Goal: Task Accomplishment & Management: Complete application form

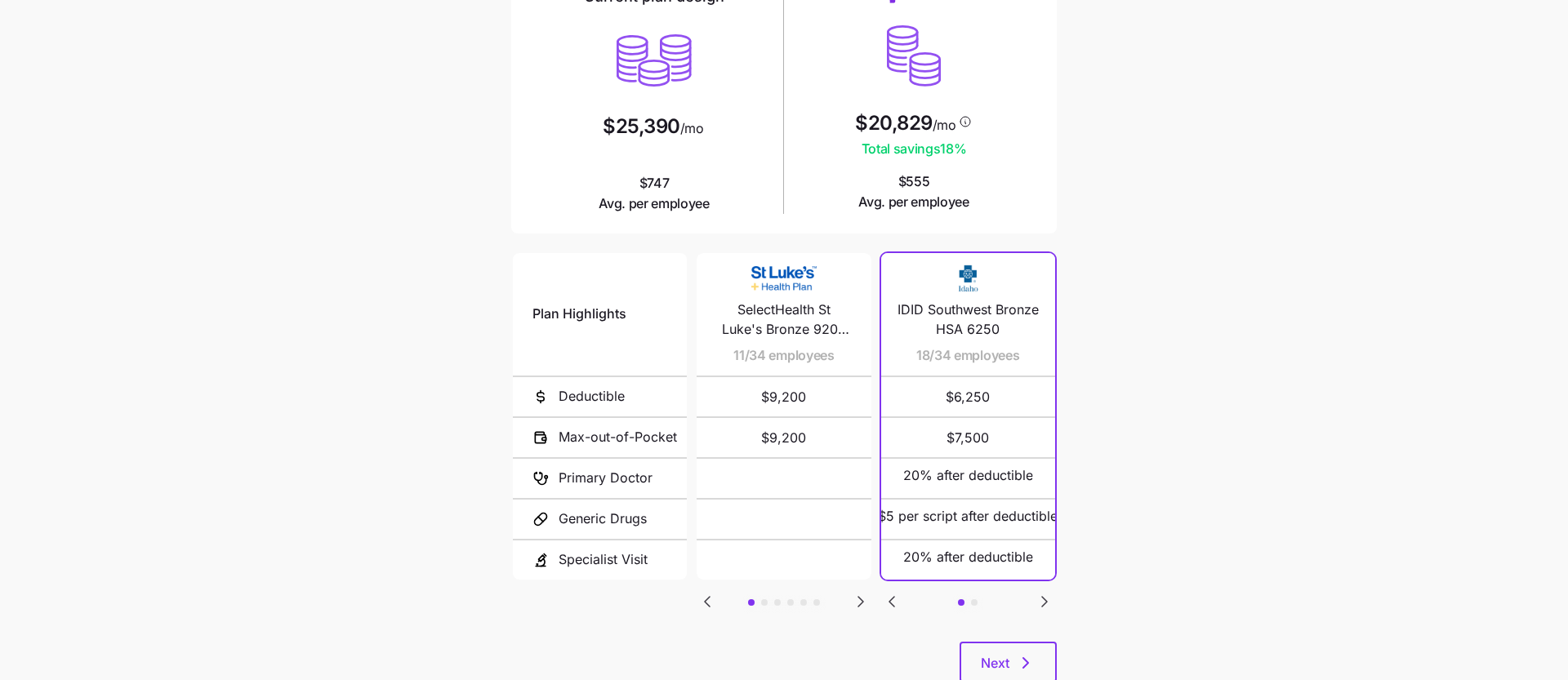
scroll to position [199, 0]
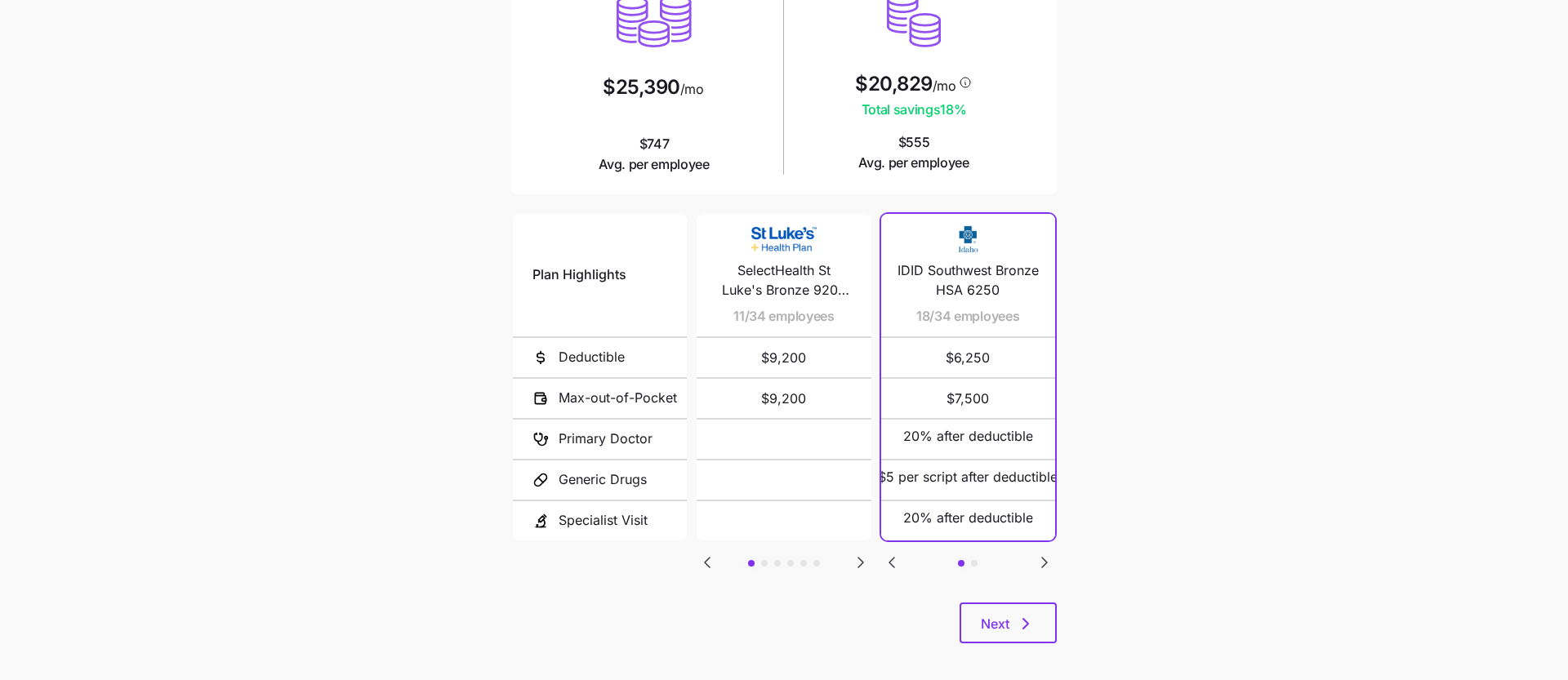
click at [859, 560] on icon "Go to next slide" at bounding box center [861, 563] width 5 height 10
click at [705, 555] on icon "Go to previous slide" at bounding box center [708, 563] width 20 height 20
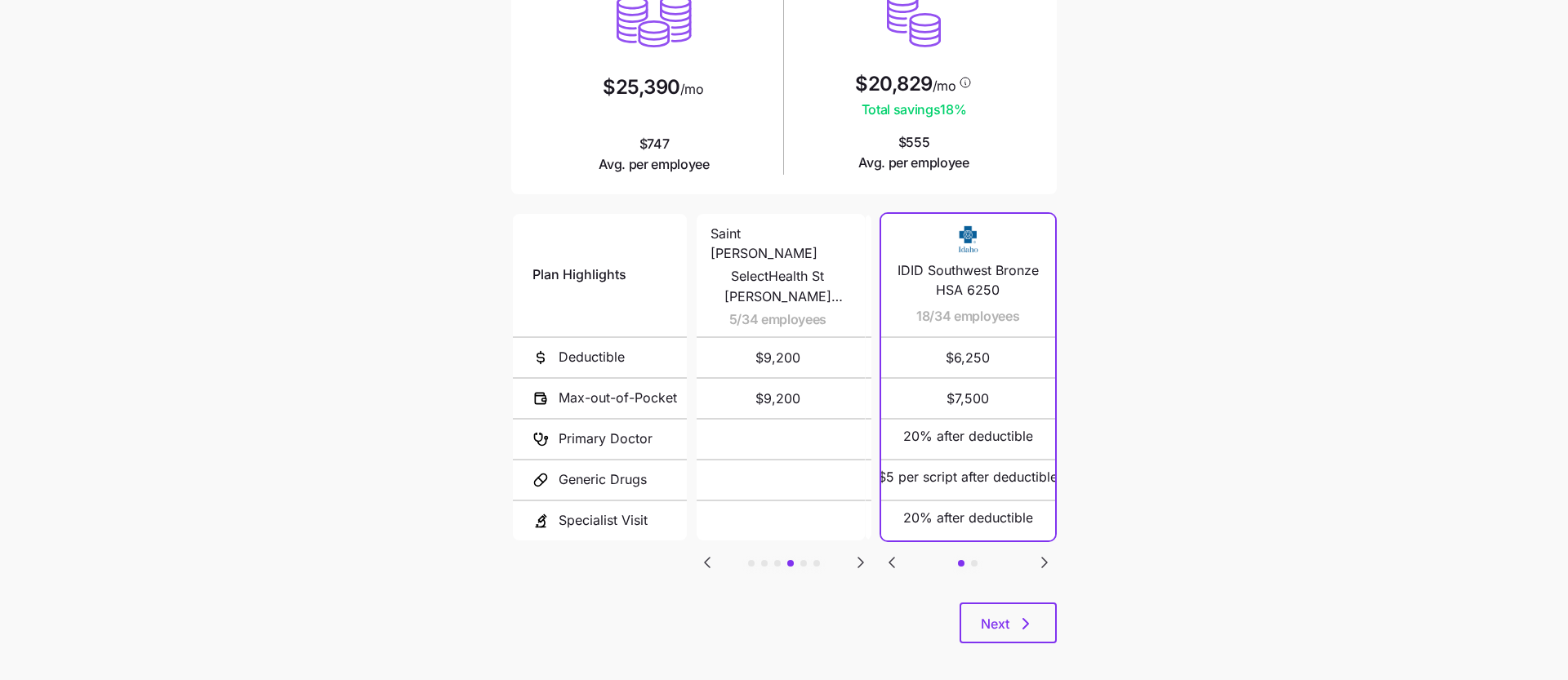
click at [705, 555] on icon "Go to previous slide" at bounding box center [708, 563] width 20 height 20
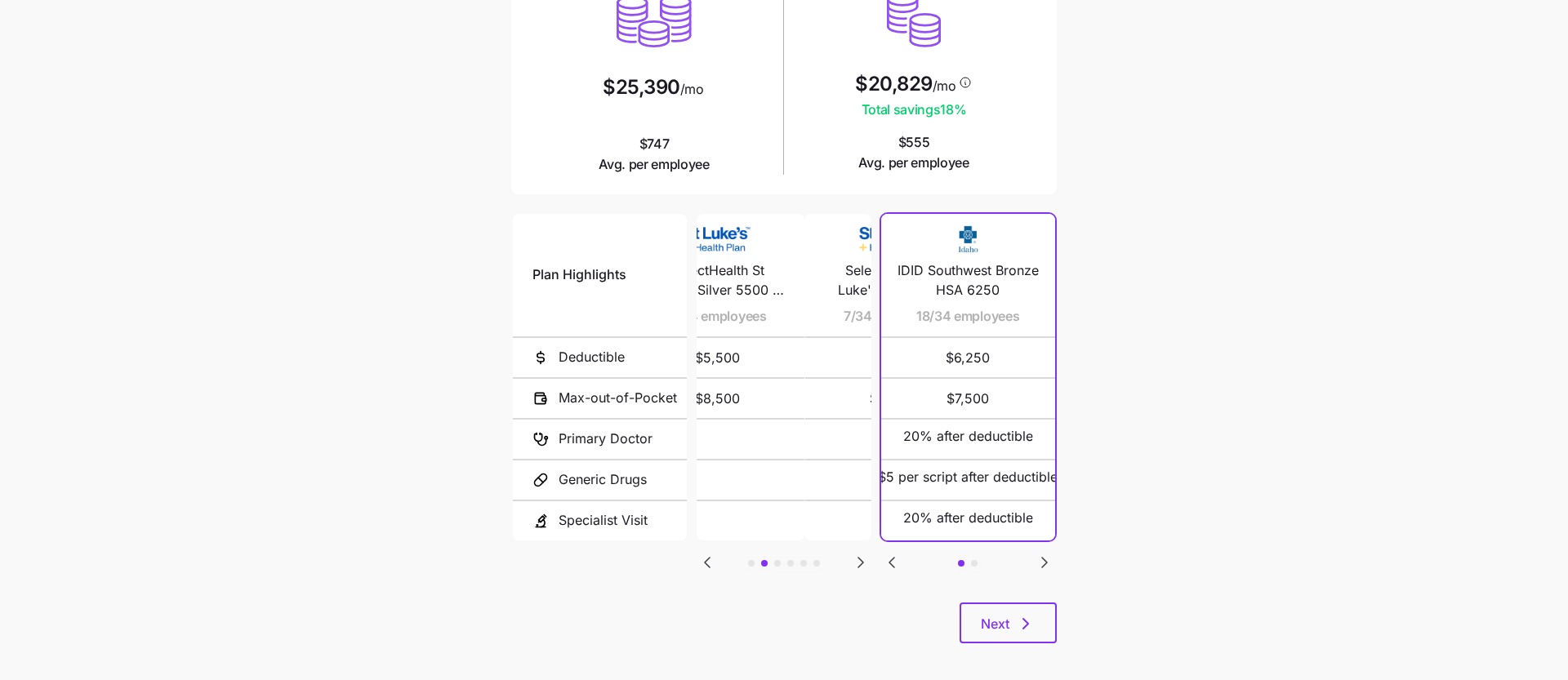
click at [705, 555] on icon "Go to previous slide" at bounding box center [708, 563] width 20 height 20
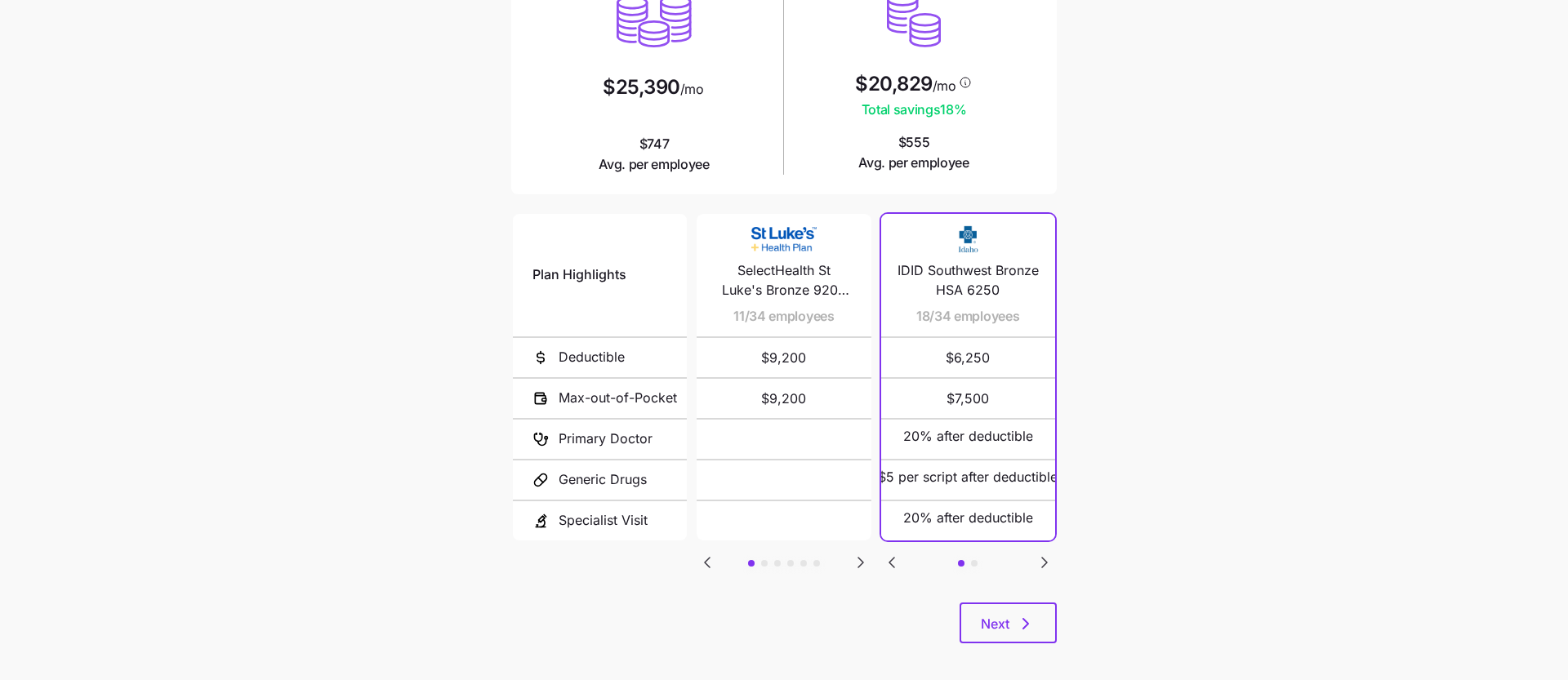
click at [851, 555] on icon "Go to next slide" at bounding box center [861, 563] width 20 height 20
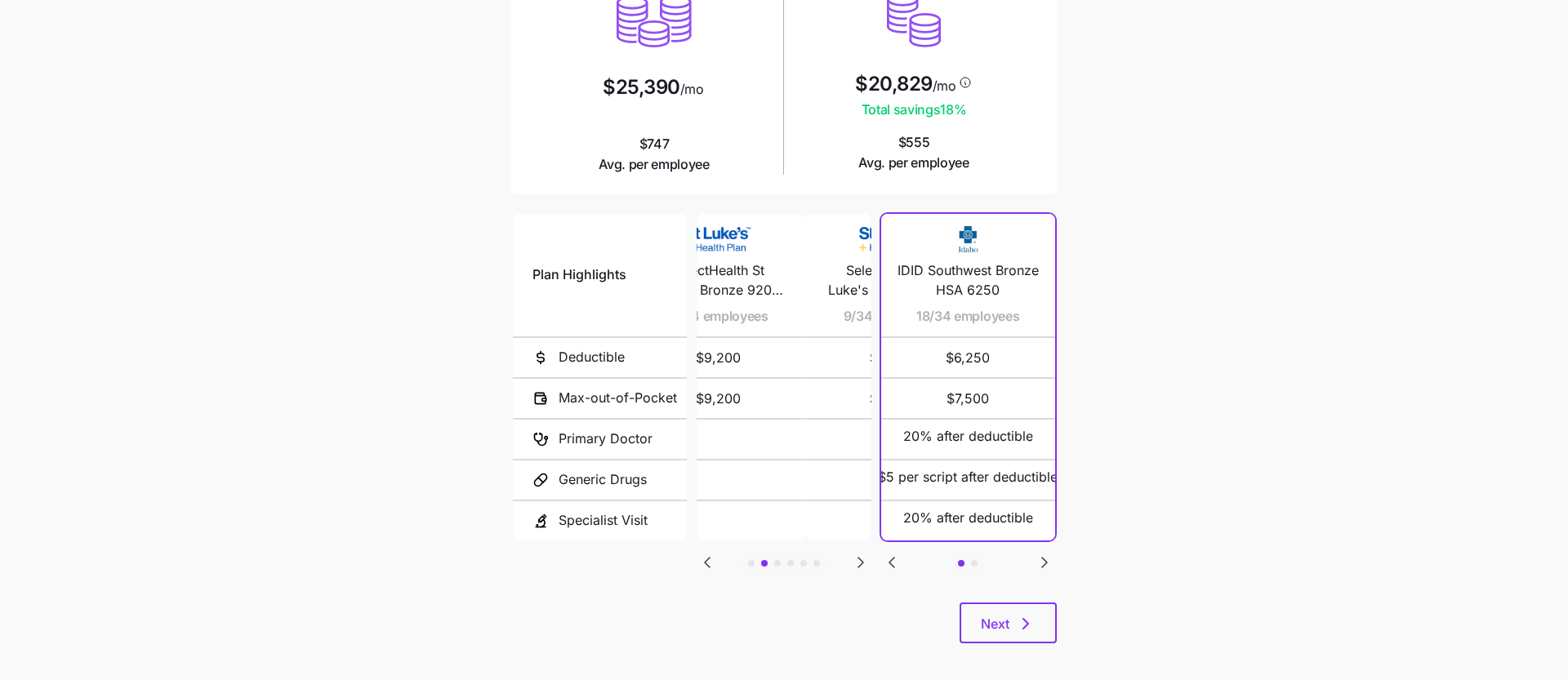
click at [851, 555] on icon "Go to next slide" at bounding box center [861, 563] width 20 height 20
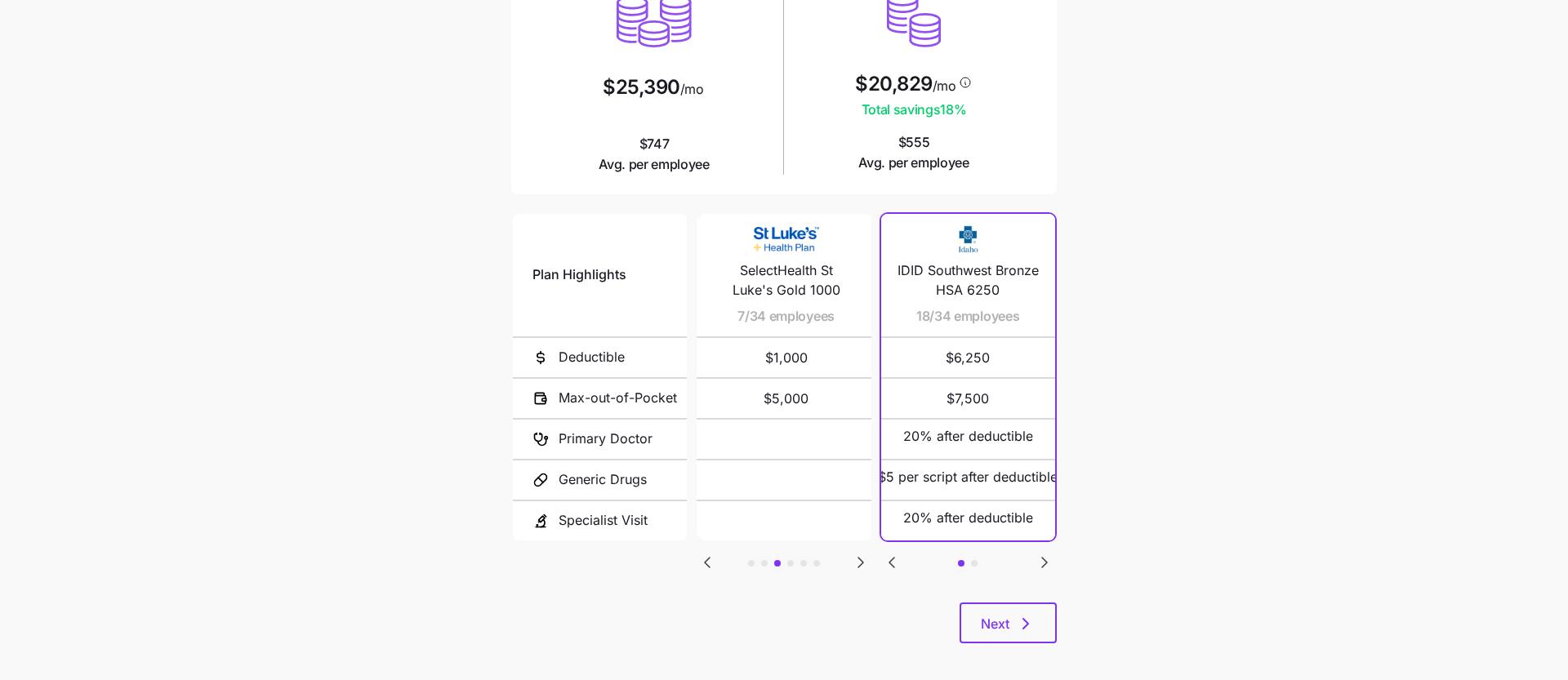
click at [851, 555] on icon "Go to next slide" at bounding box center [861, 563] width 20 height 20
click at [708, 554] on icon "Go to previous slide" at bounding box center [708, 563] width 20 height 20
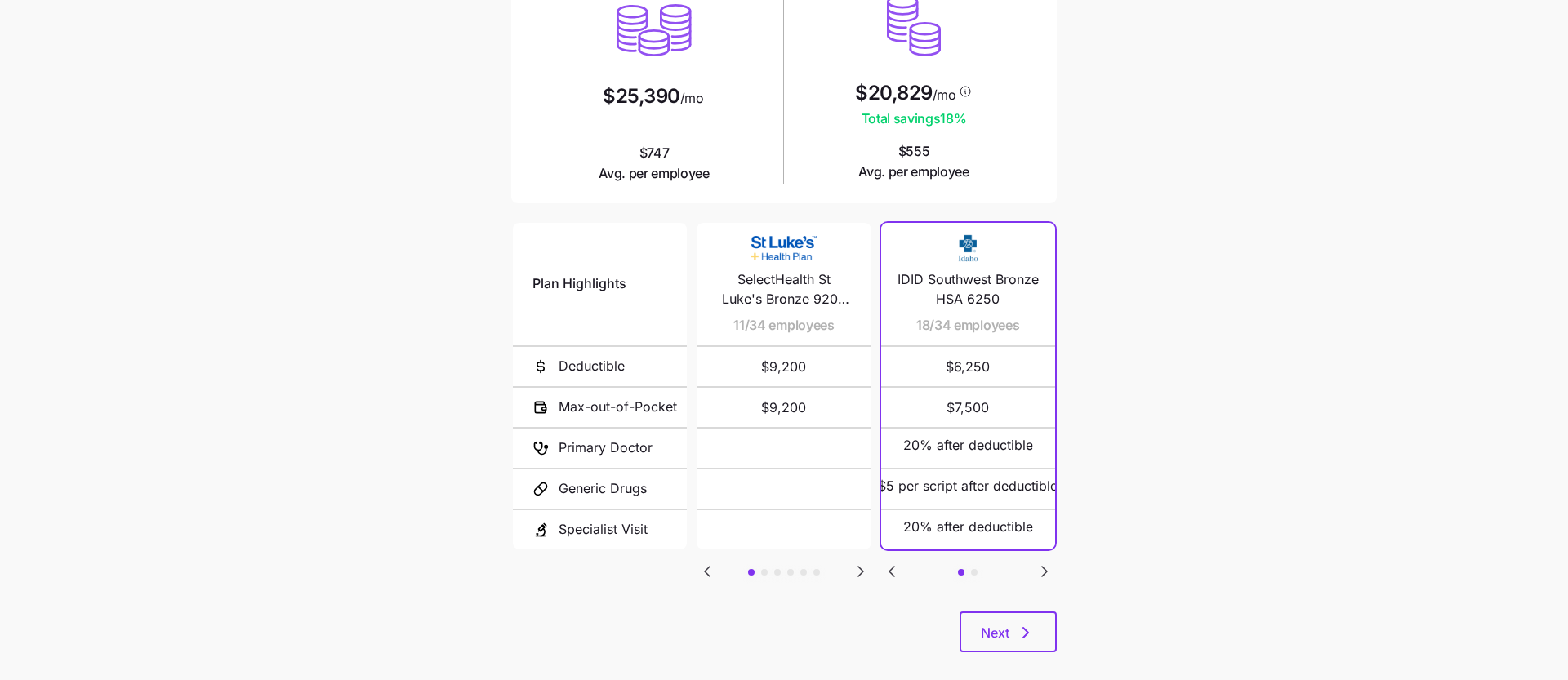
scroll to position [193, 0]
click at [858, 565] on icon "Go to next slide" at bounding box center [861, 570] width 20 height 20
click at [708, 570] on icon "Go to previous slide" at bounding box center [708, 570] width 20 height 20
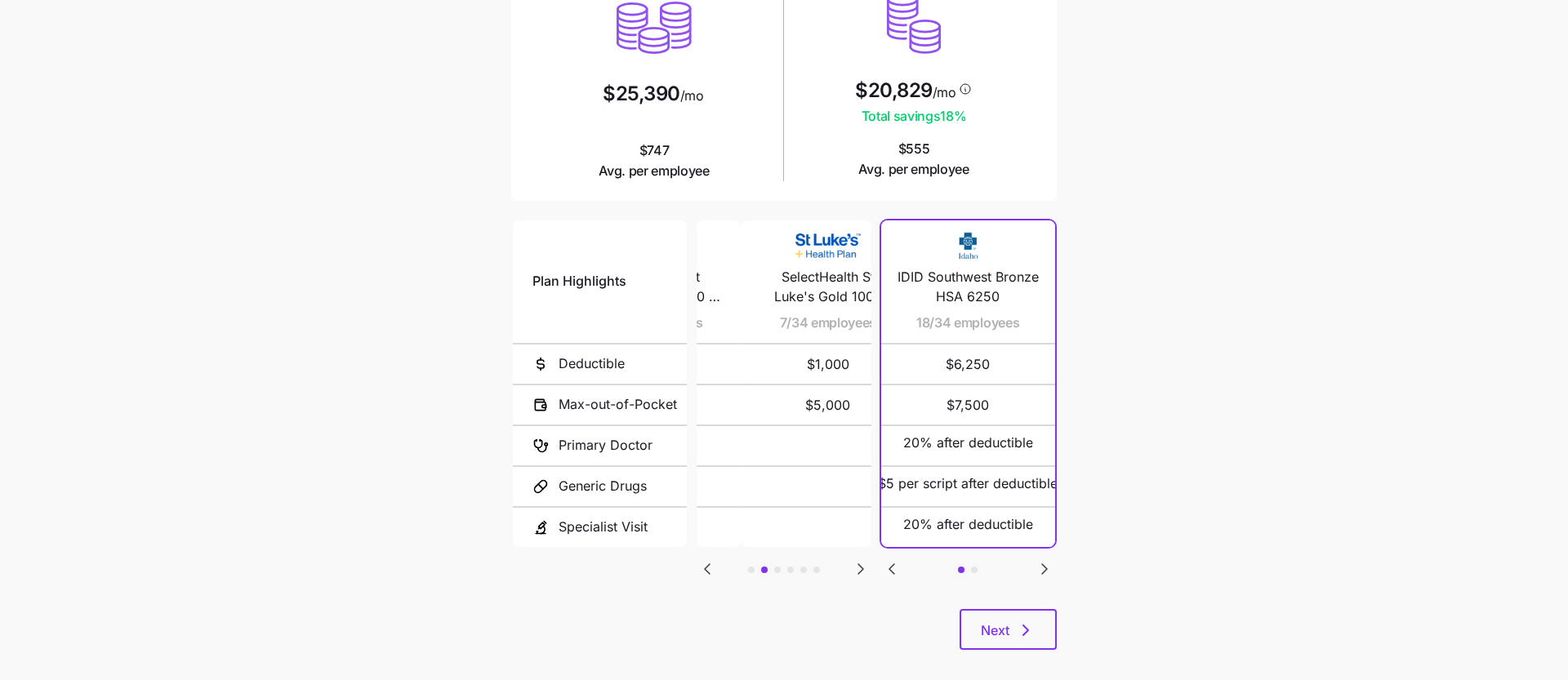
click at [708, 570] on icon "Go to previous slide" at bounding box center [708, 570] width 20 height 20
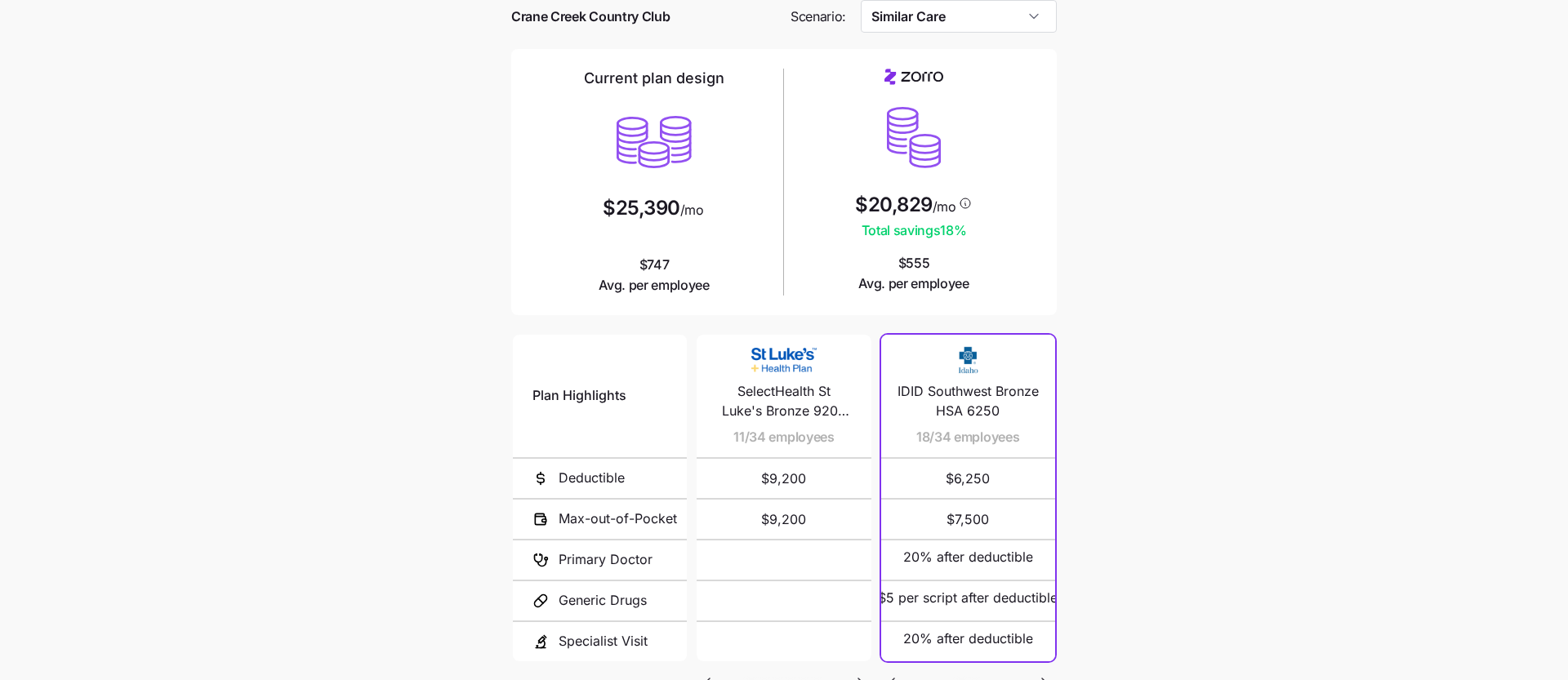
scroll to position [0, 0]
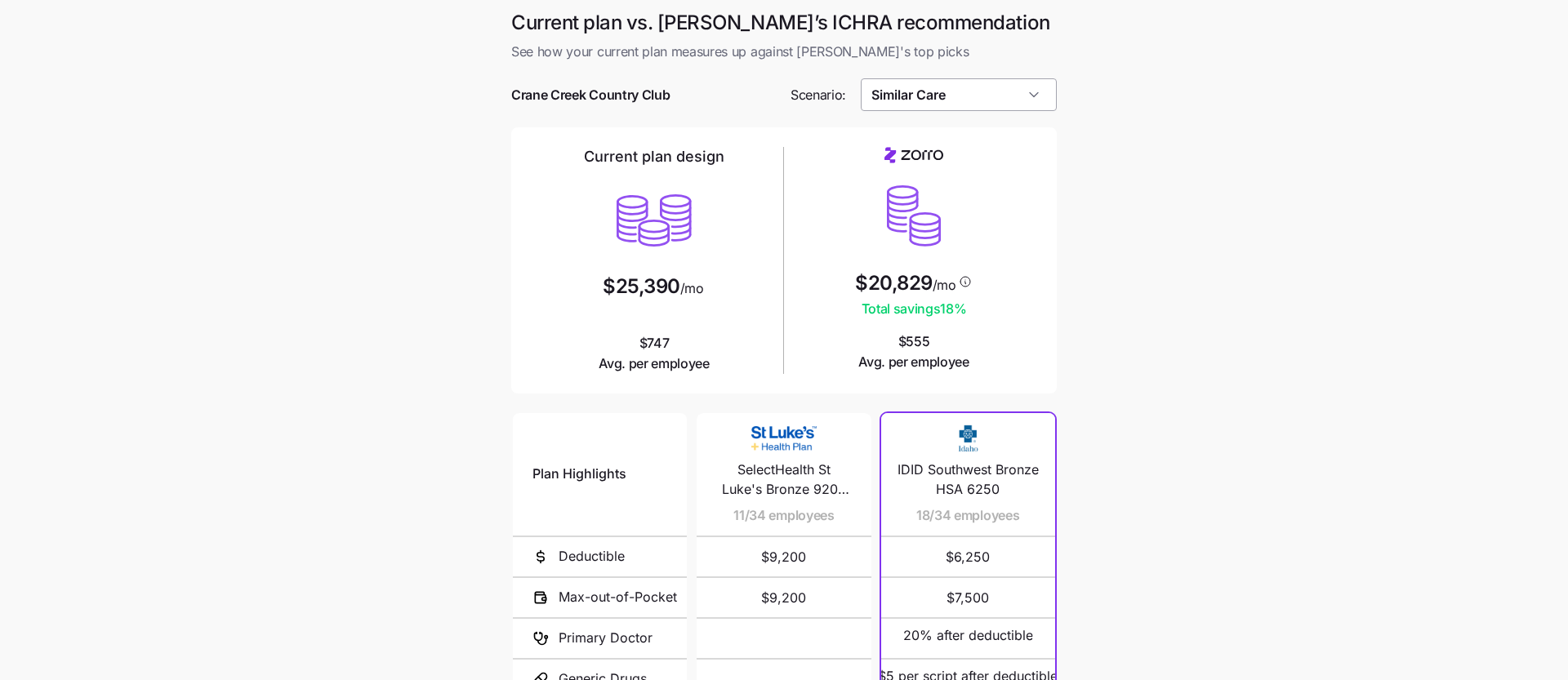
click at [1002, 100] on input "Similar Care" at bounding box center [959, 94] width 197 height 32
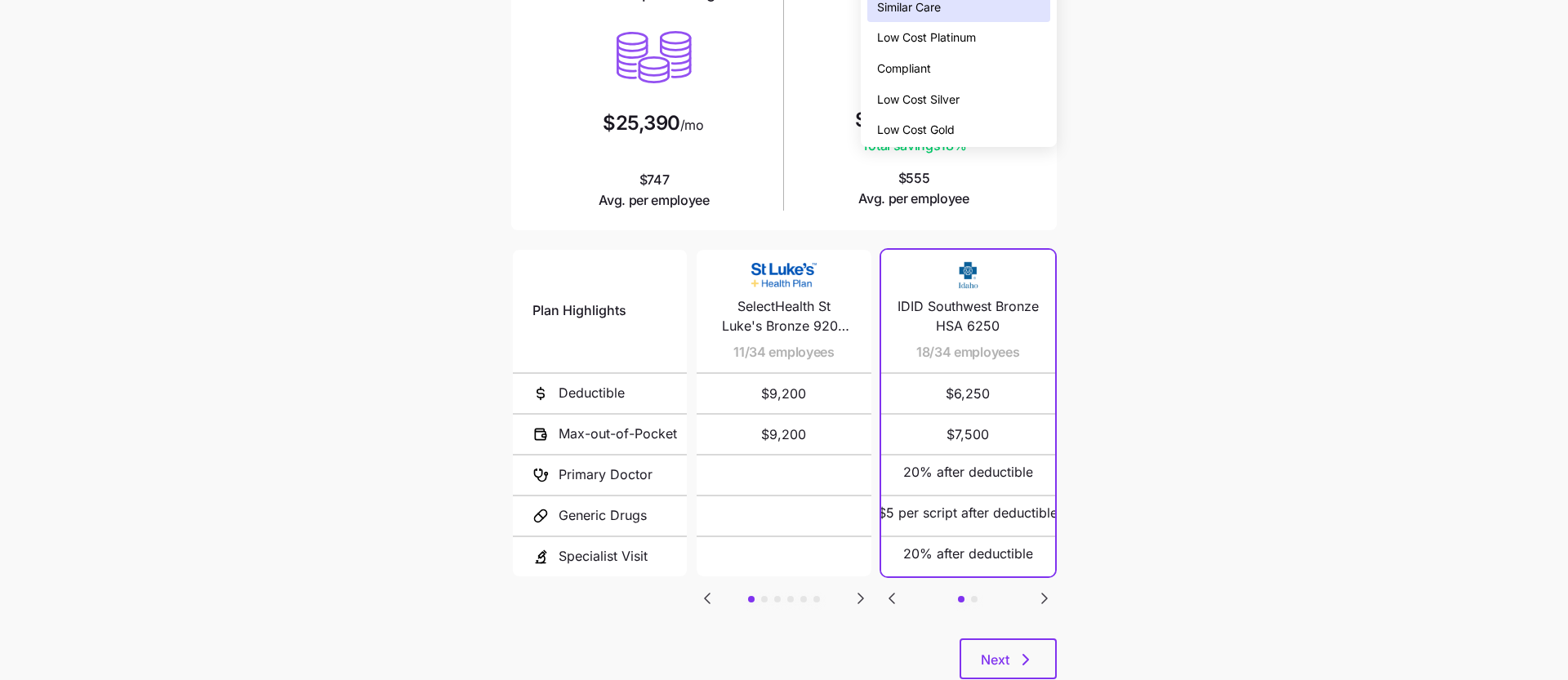
scroll to position [188, 0]
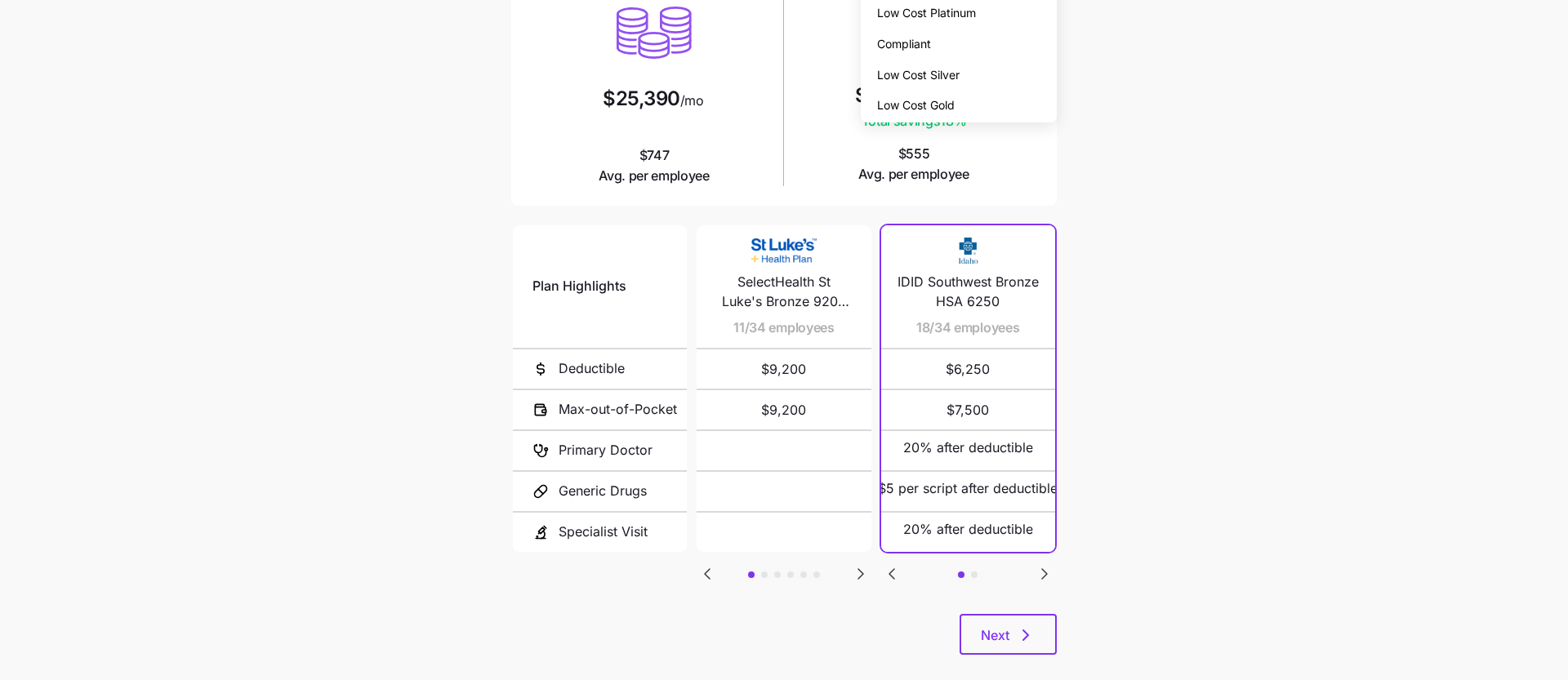
click at [1078, 480] on main "Current plan vs. Zorro’s ICHRA recommendation See how your current plan measure…" at bounding box center [784, 258] width 1568 height 892
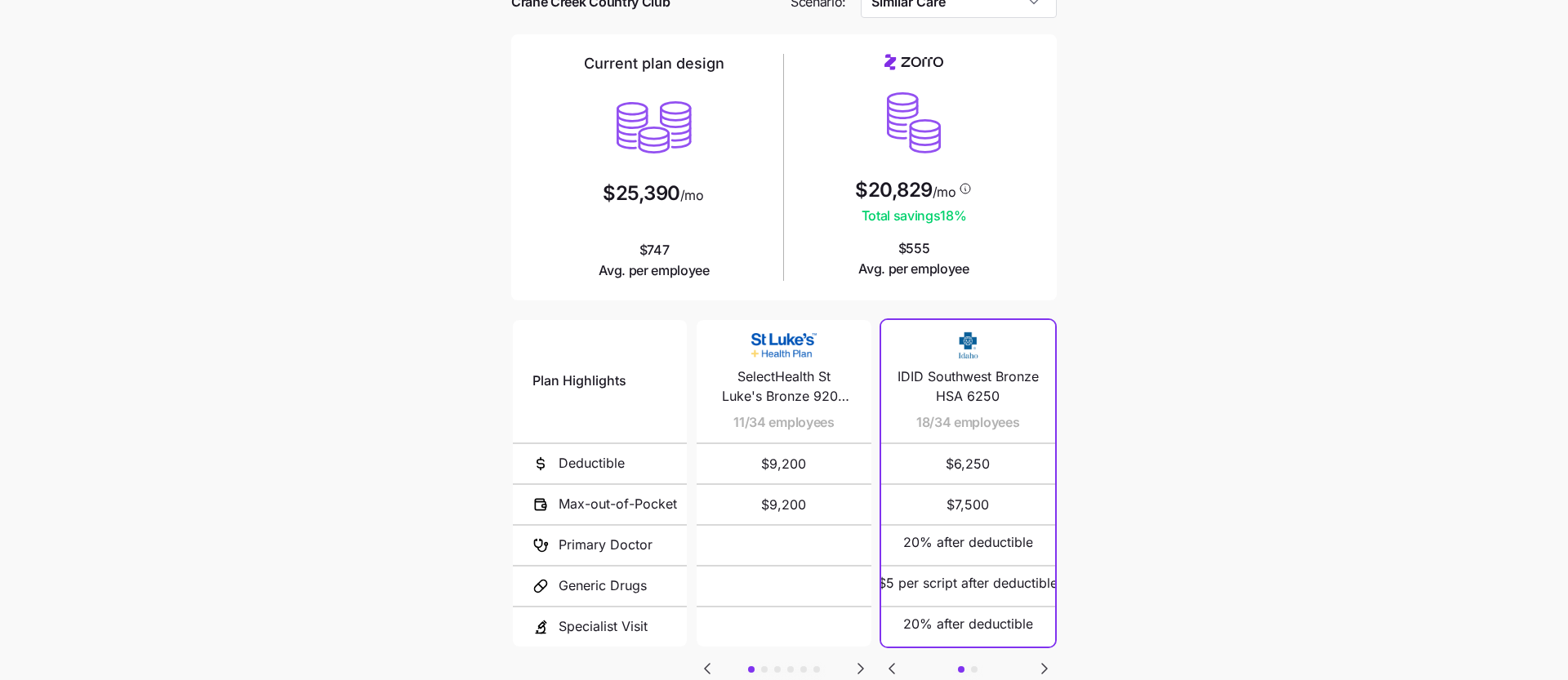
scroll to position [0, 0]
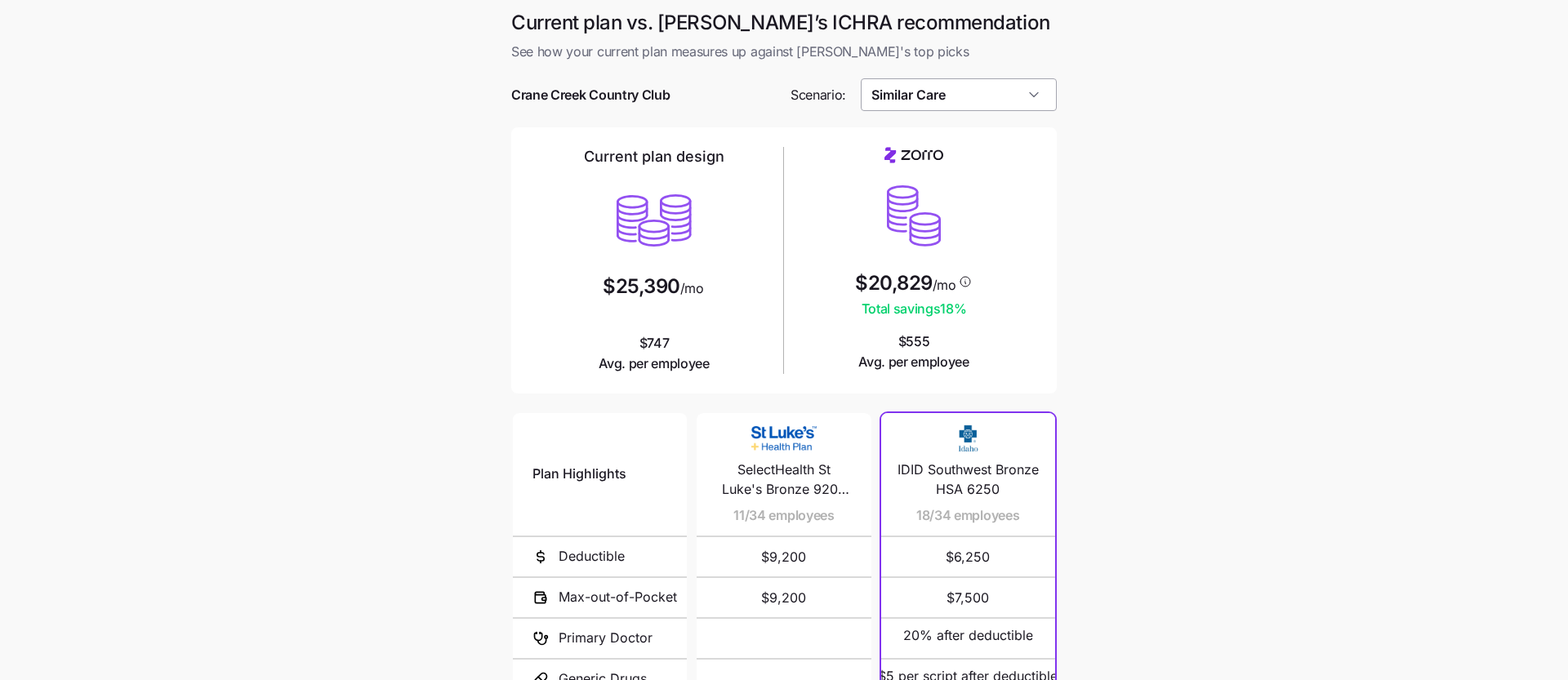
click at [1008, 91] on input "Similar Care" at bounding box center [959, 94] width 197 height 32
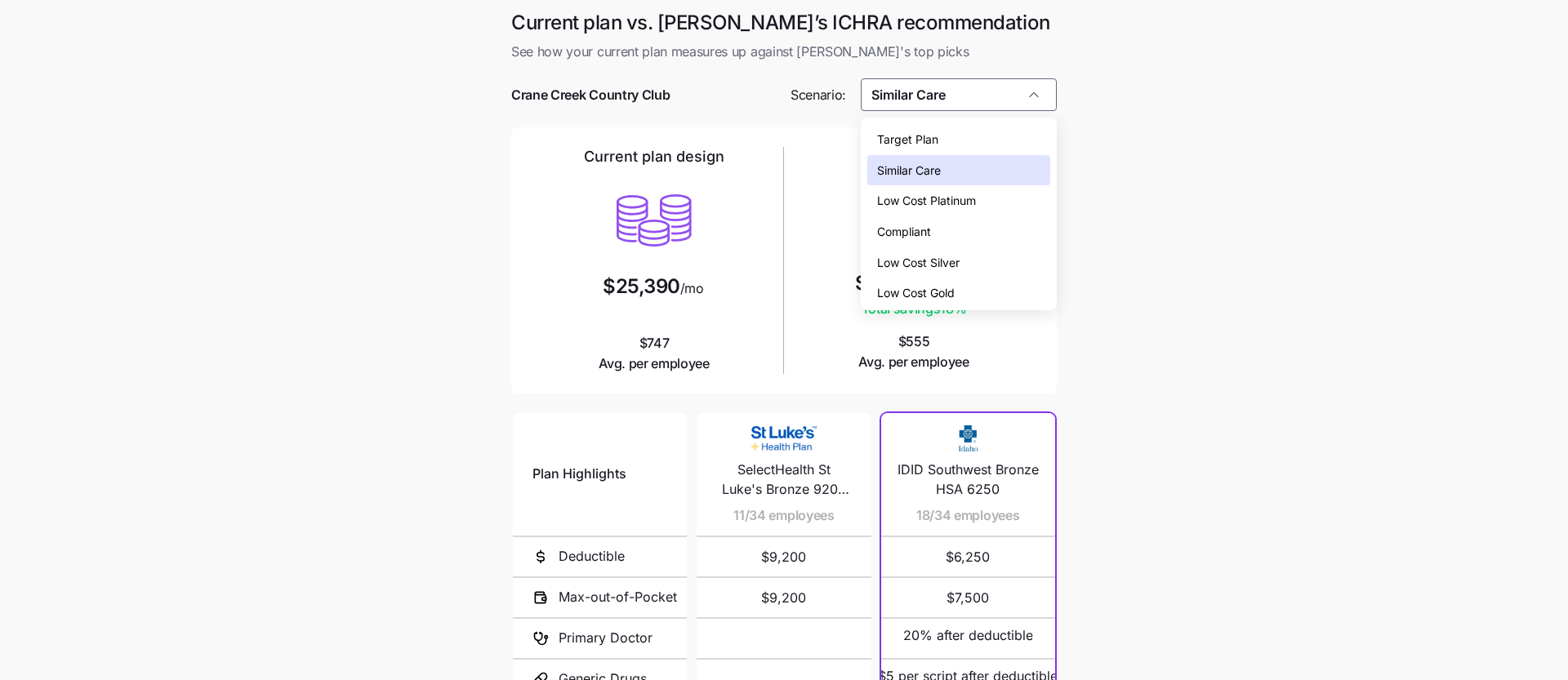
click at [993, 260] on div "Low Cost Silver" at bounding box center [959, 262] width 184 height 31
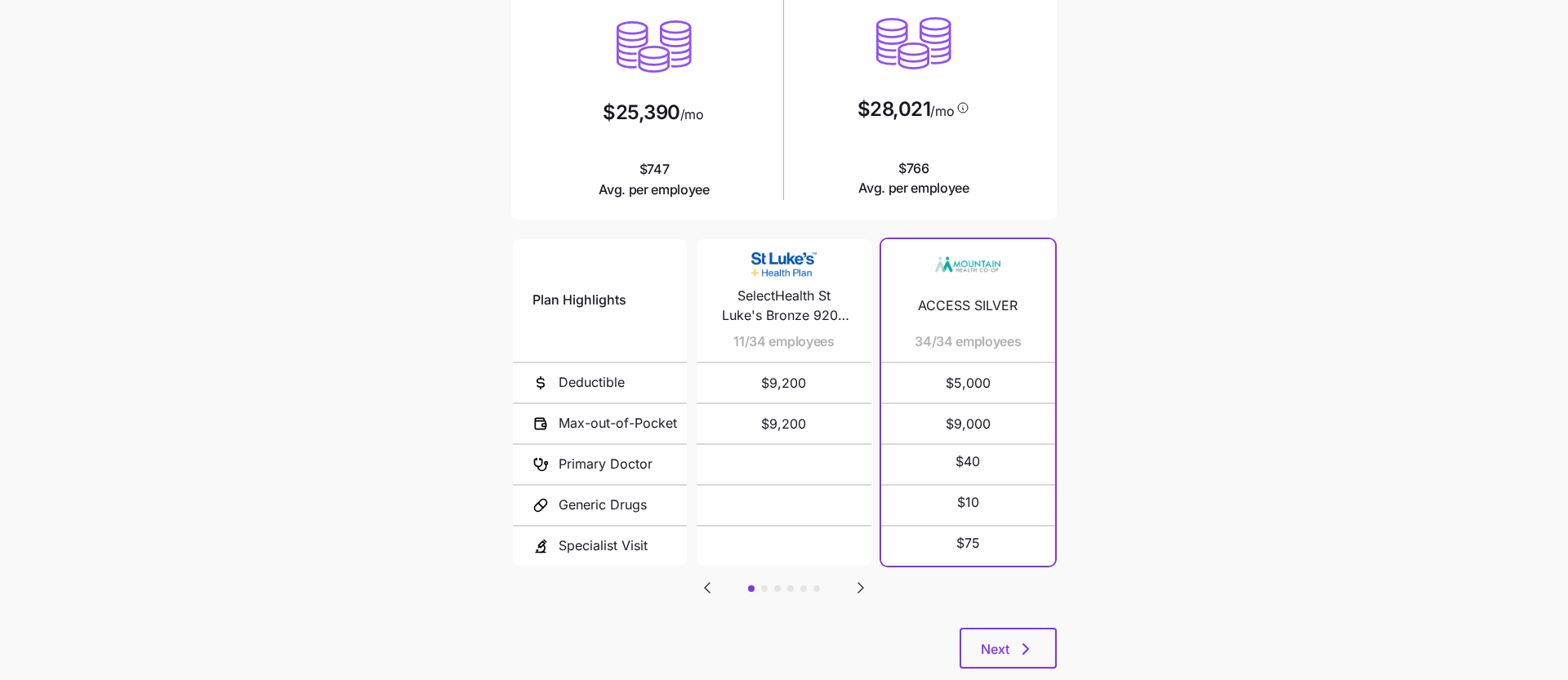
scroll to position [174, 0]
click at [855, 583] on icon "Go to next slide" at bounding box center [861, 587] width 20 height 20
click at [704, 582] on icon "Go to previous slide" at bounding box center [708, 587] width 20 height 20
click at [855, 585] on icon "Go to next slide" at bounding box center [861, 587] width 20 height 20
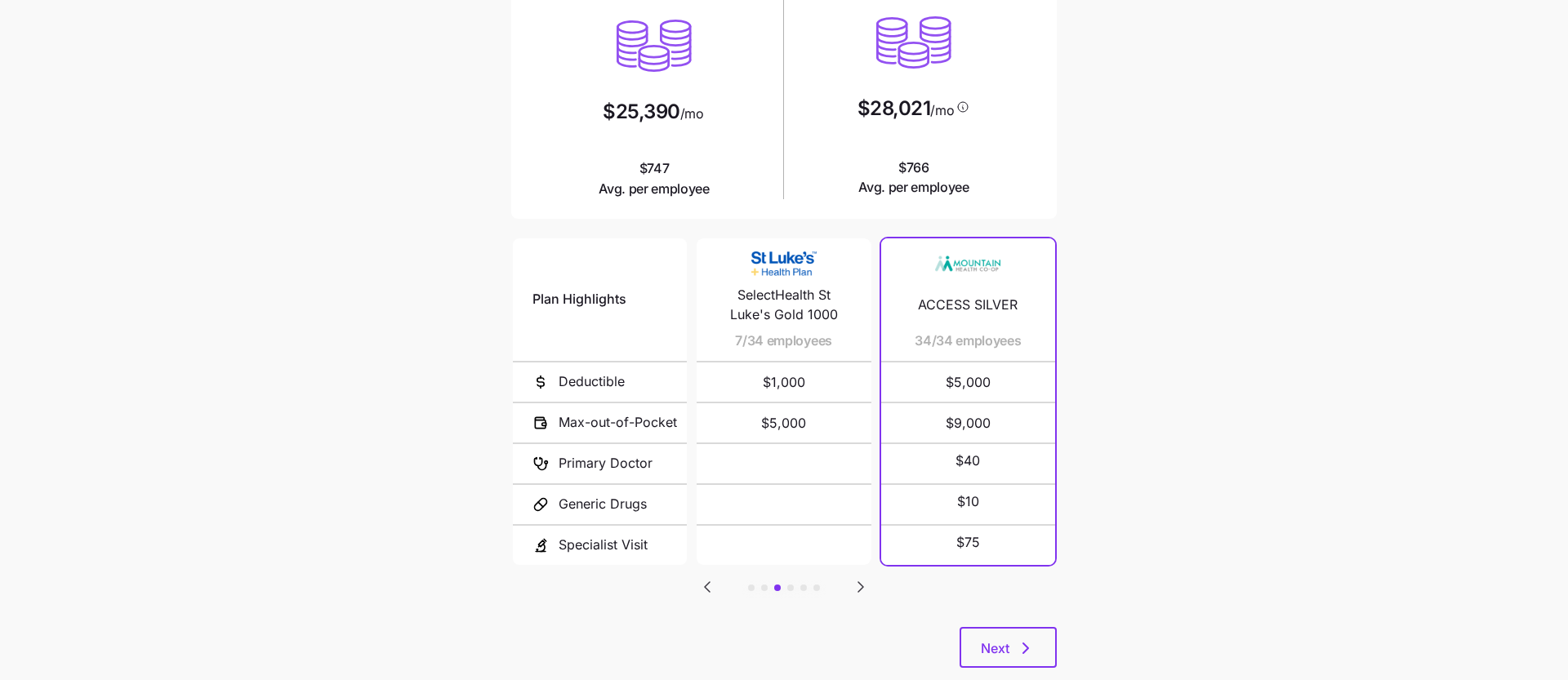
click at [856, 578] on icon "Go to next slide" at bounding box center [861, 587] width 20 height 20
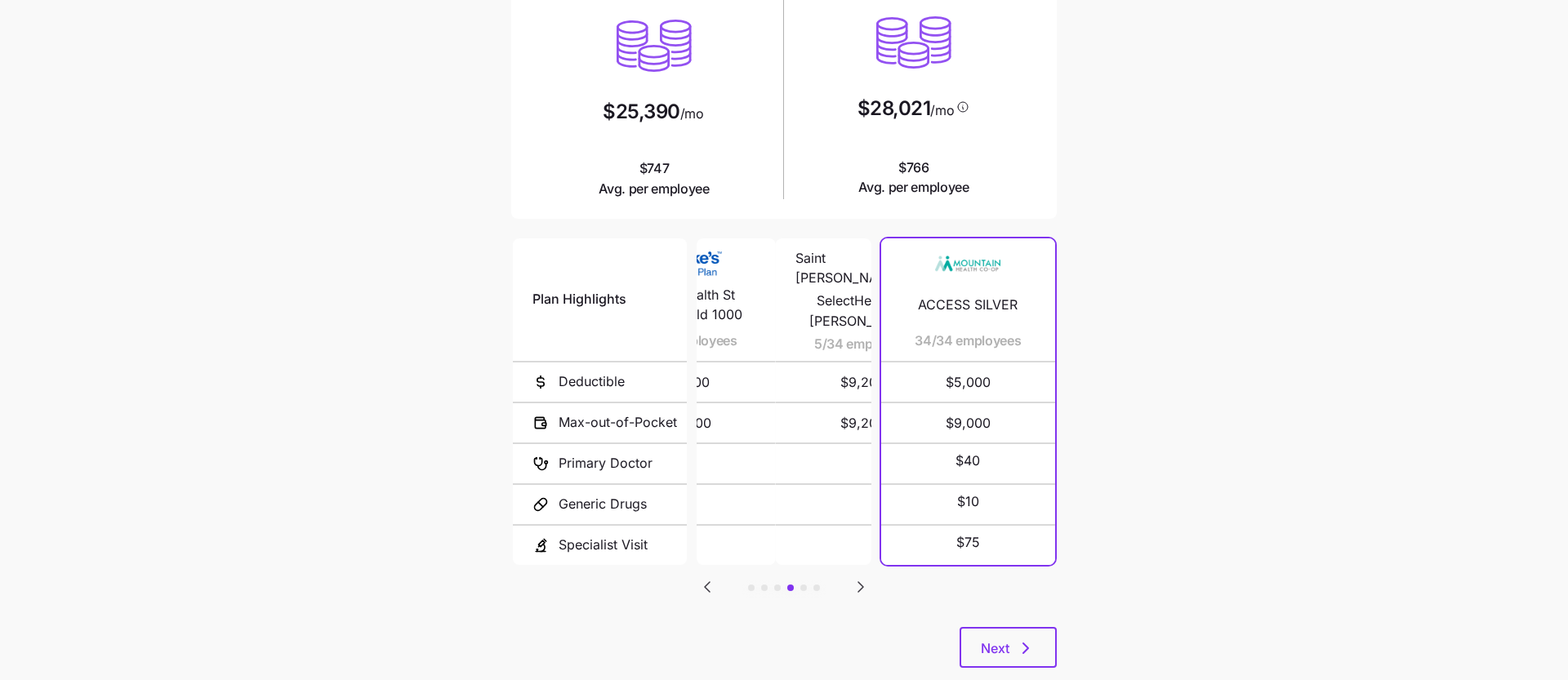
click at [856, 578] on icon "Go to next slide" at bounding box center [861, 587] width 20 height 20
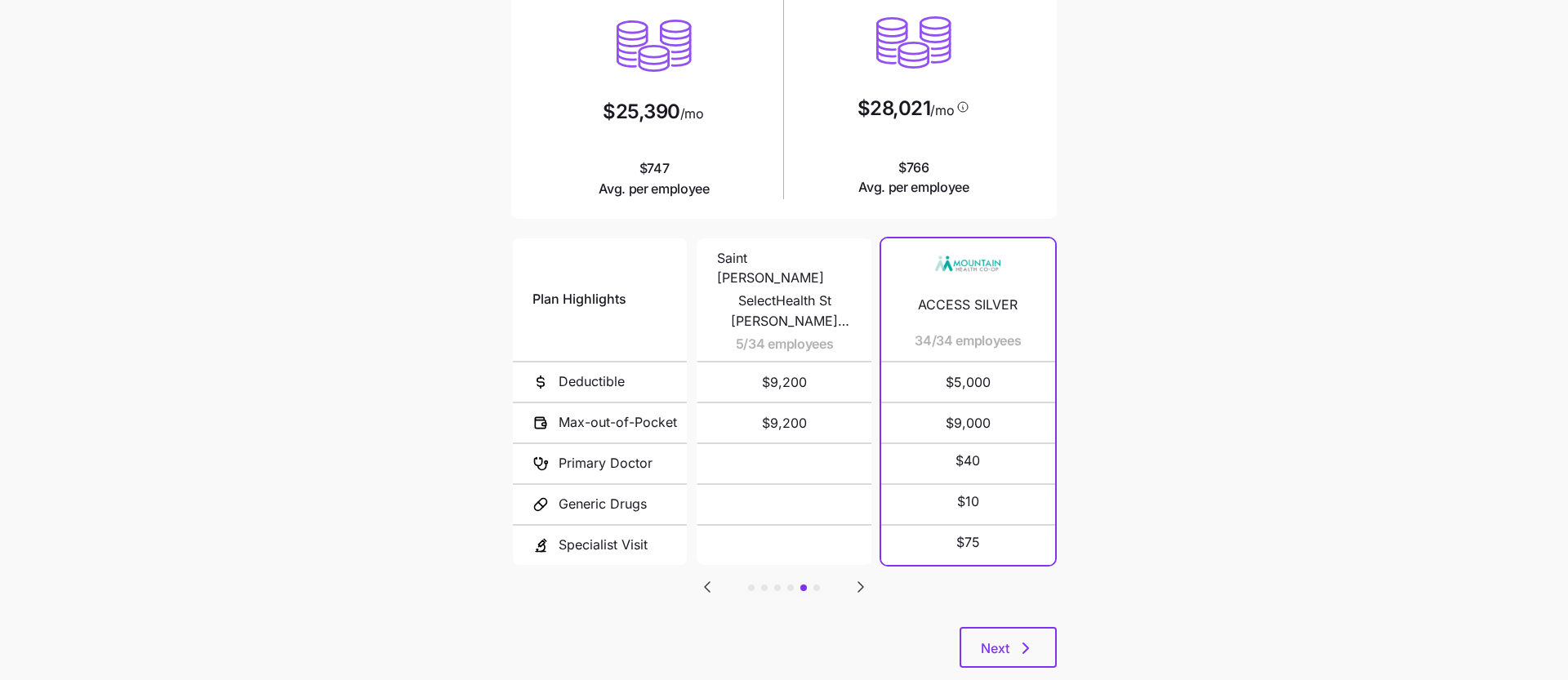
click at [856, 578] on icon "Go to next slide" at bounding box center [861, 587] width 20 height 20
click at [707, 580] on icon "Go to previous slide" at bounding box center [708, 587] width 20 height 20
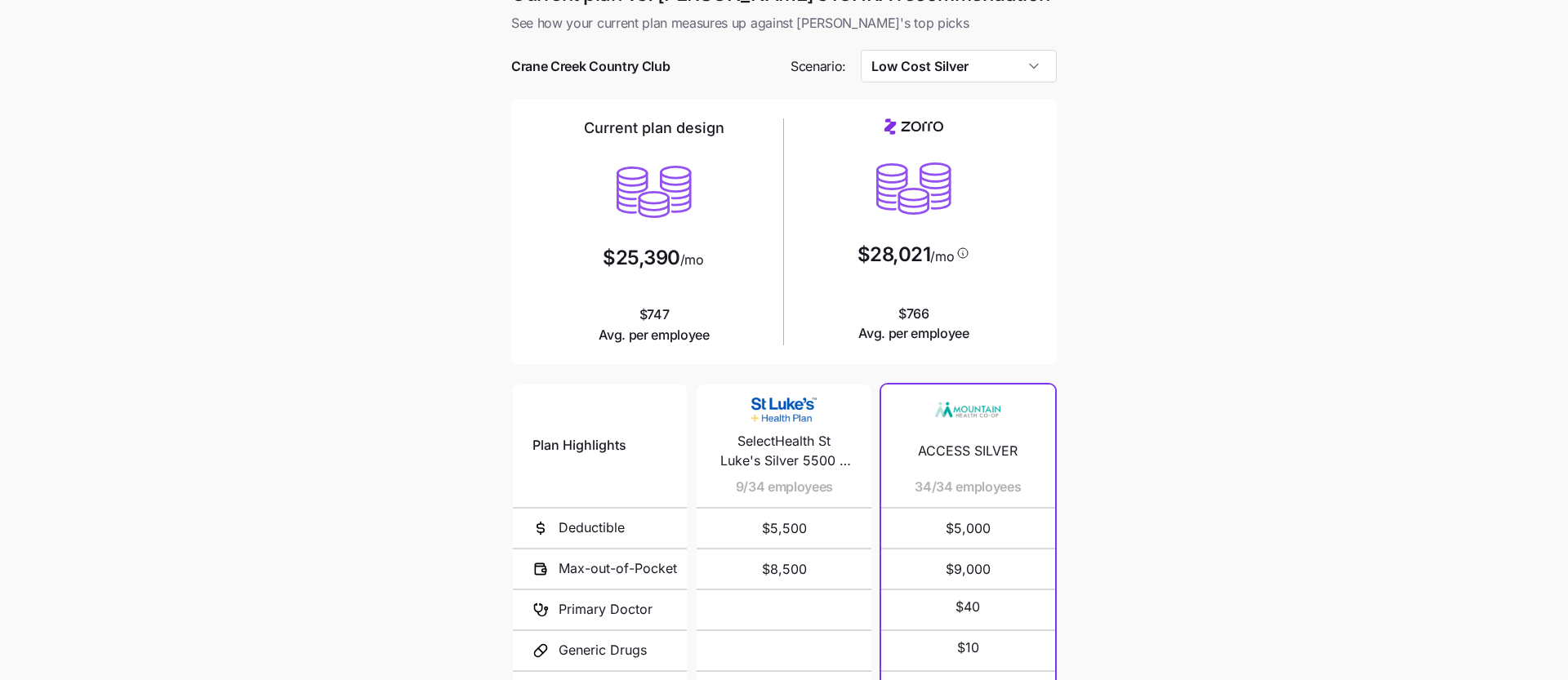
scroll to position [29, 0]
click at [1024, 43] on div at bounding box center [784, 41] width 546 height 17
click at [1024, 67] on input "Low Cost Silver" at bounding box center [959, 65] width 197 height 32
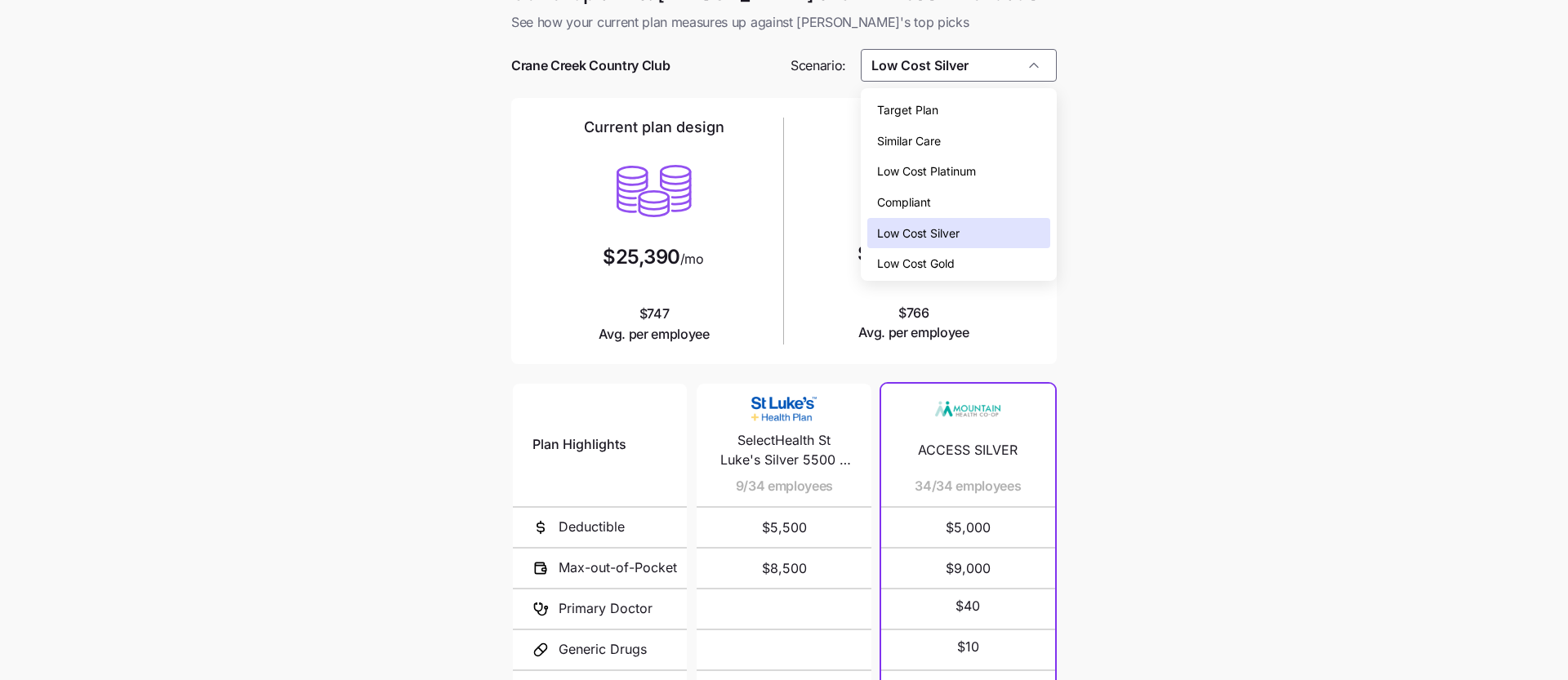
click at [1004, 253] on div "Low Cost Gold" at bounding box center [959, 263] width 184 height 31
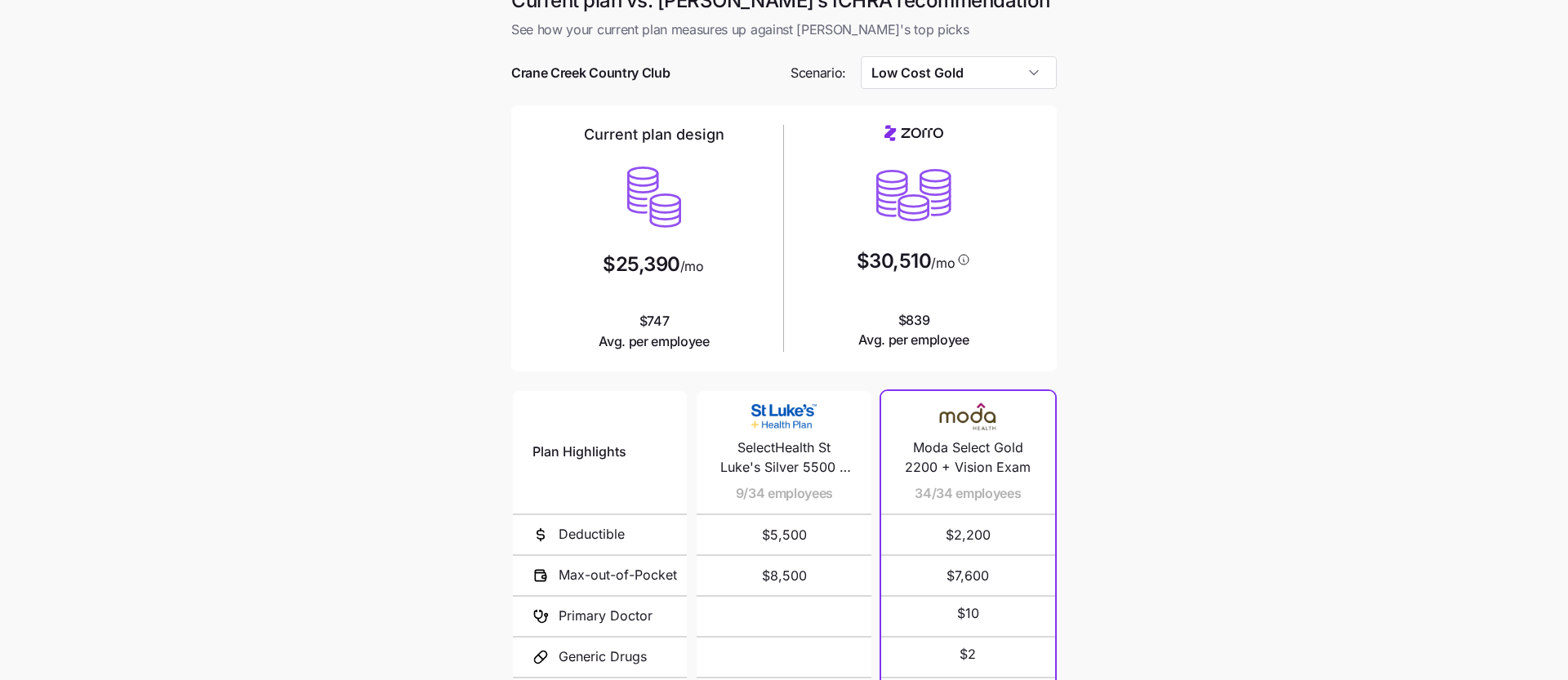
scroll to position [0, 0]
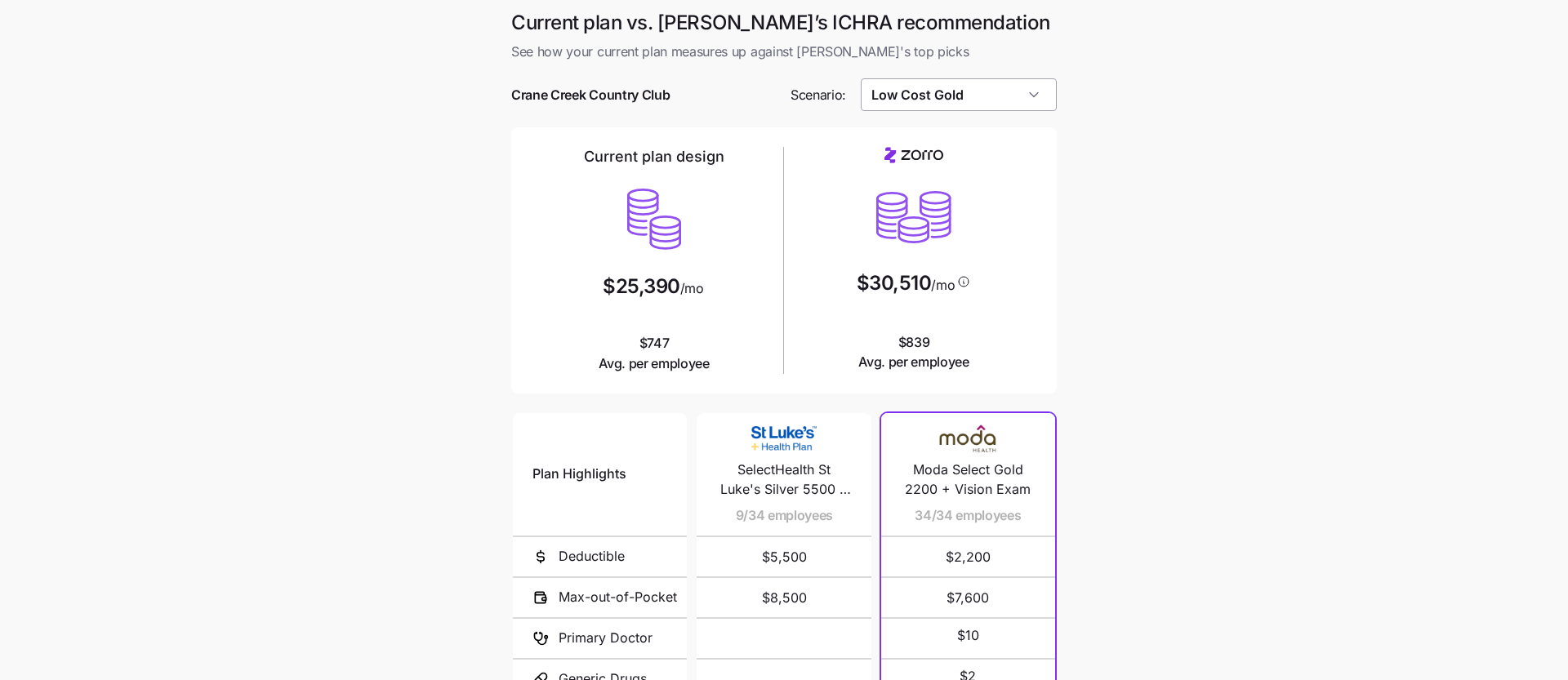
click at [1006, 95] on input "Low Cost Gold" at bounding box center [959, 94] width 197 height 32
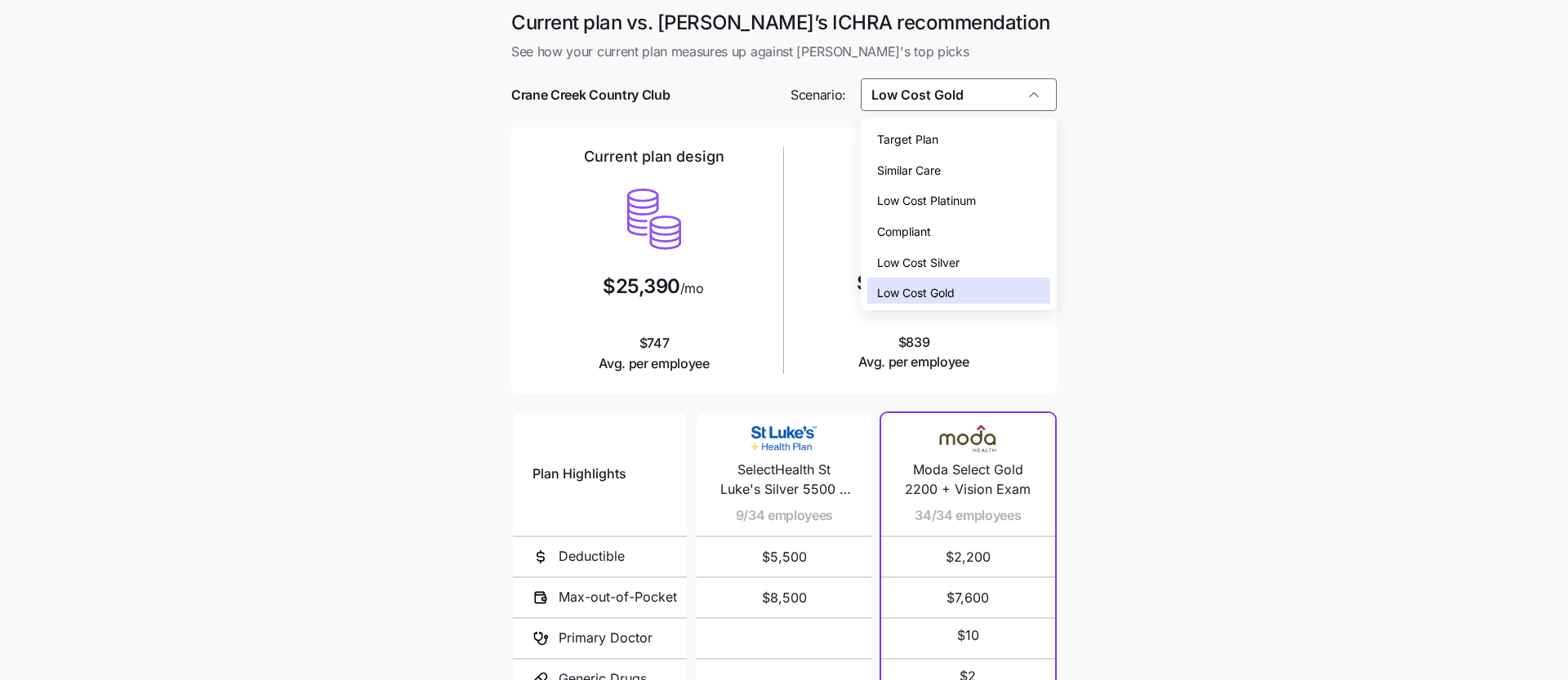
click at [979, 254] on div "Low Cost Silver" at bounding box center [959, 262] width 184 height 31
type input "Low Cost Silver"
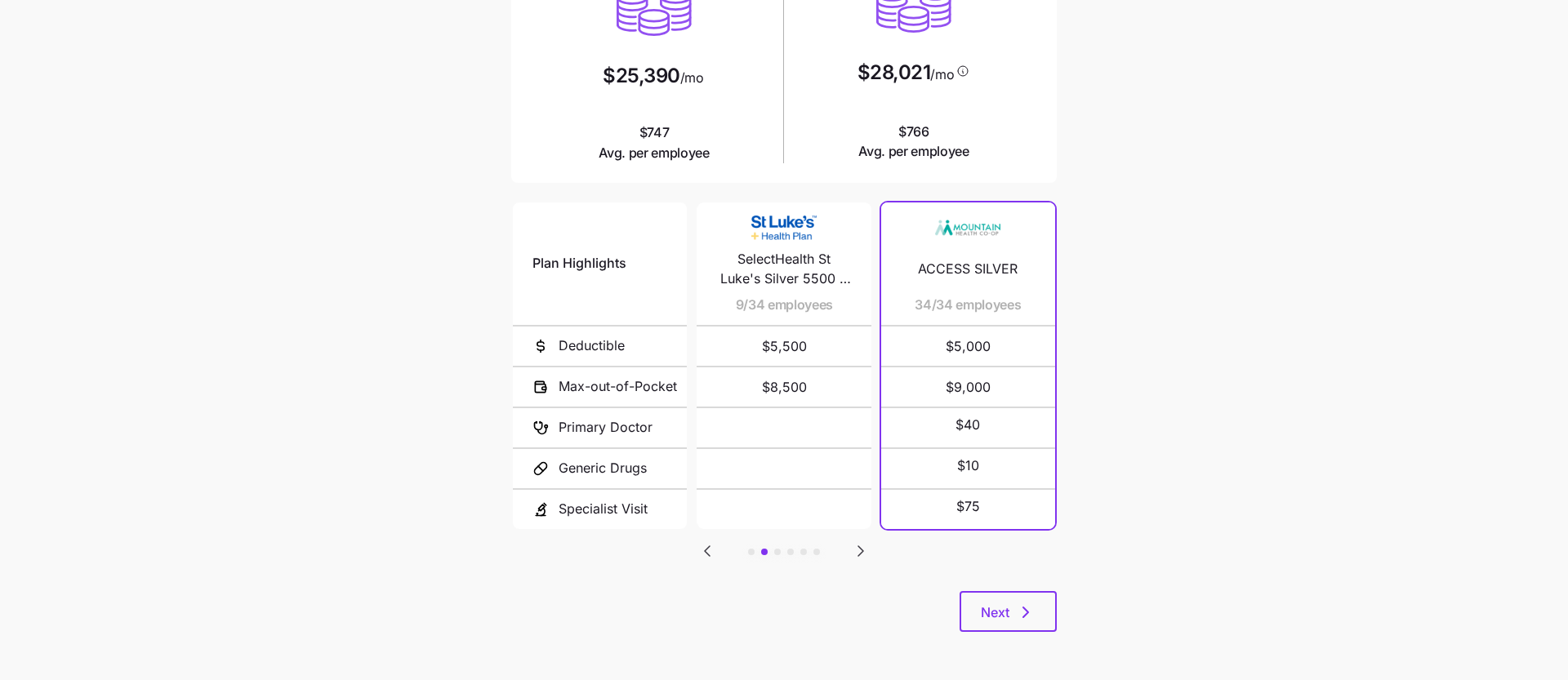
scroll to position [184, 0]
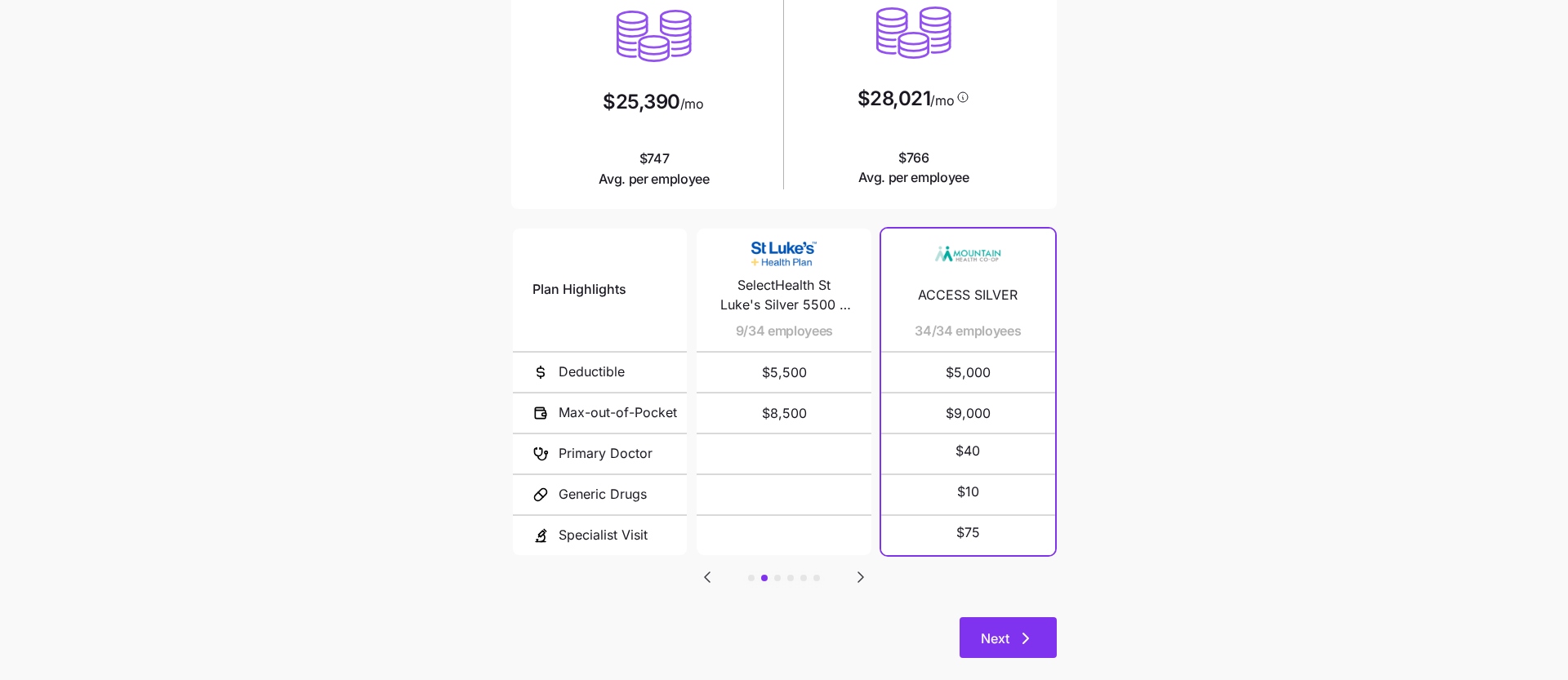
click at [997, 630] on span "Next" at bounding box center [995, 638] width 28 height 20
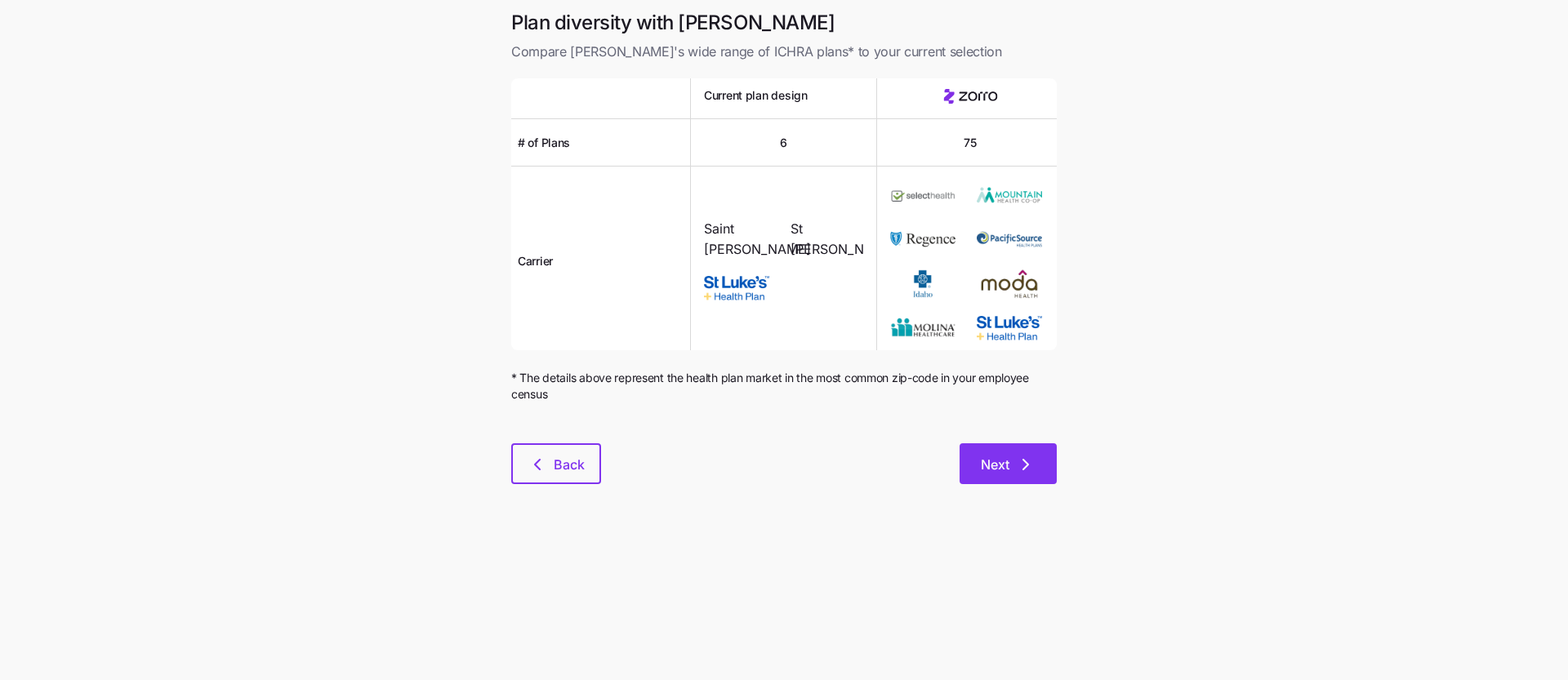
click at [1008, 455] on span "Next" at bounding box center [995, 465] width 28 height 20
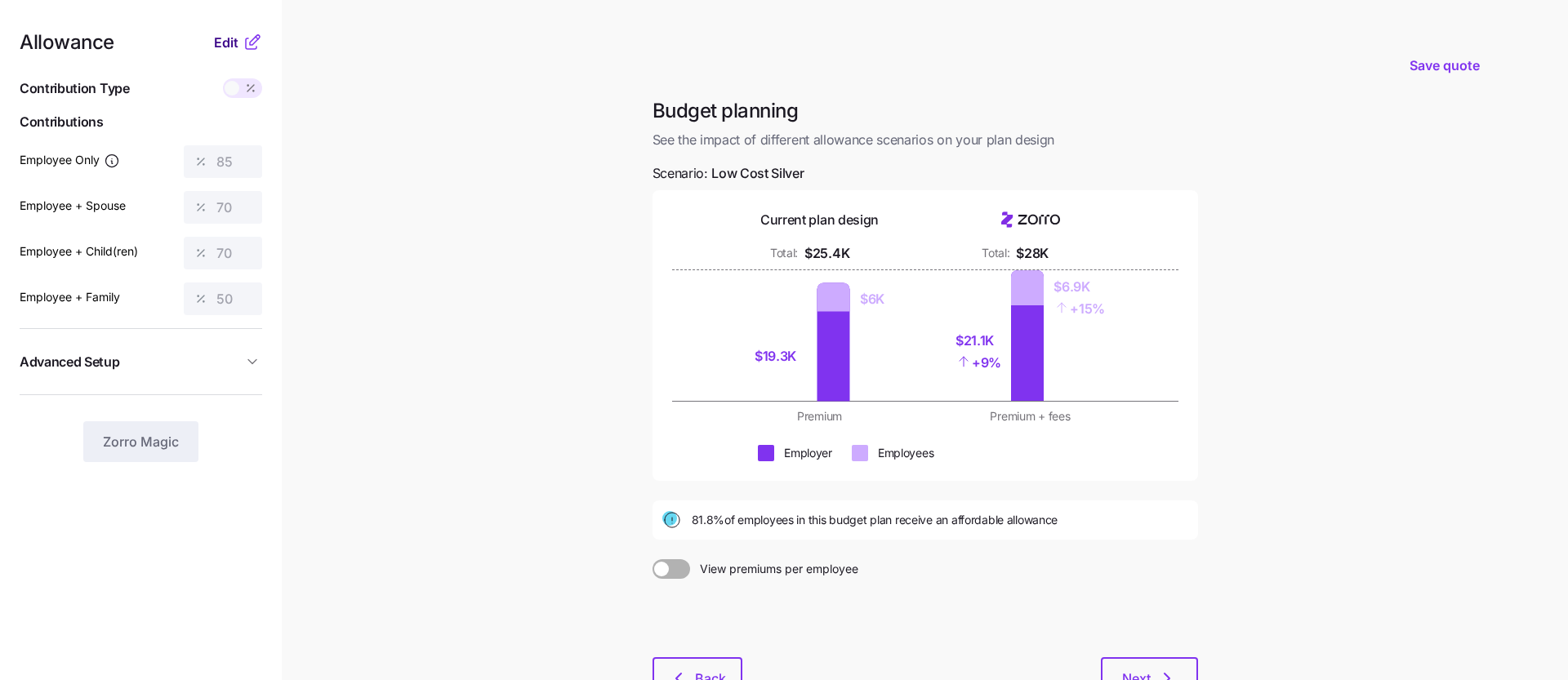
click at [226, 40] on span "Edit" at bounding box center [227, 42] width 25 height 20
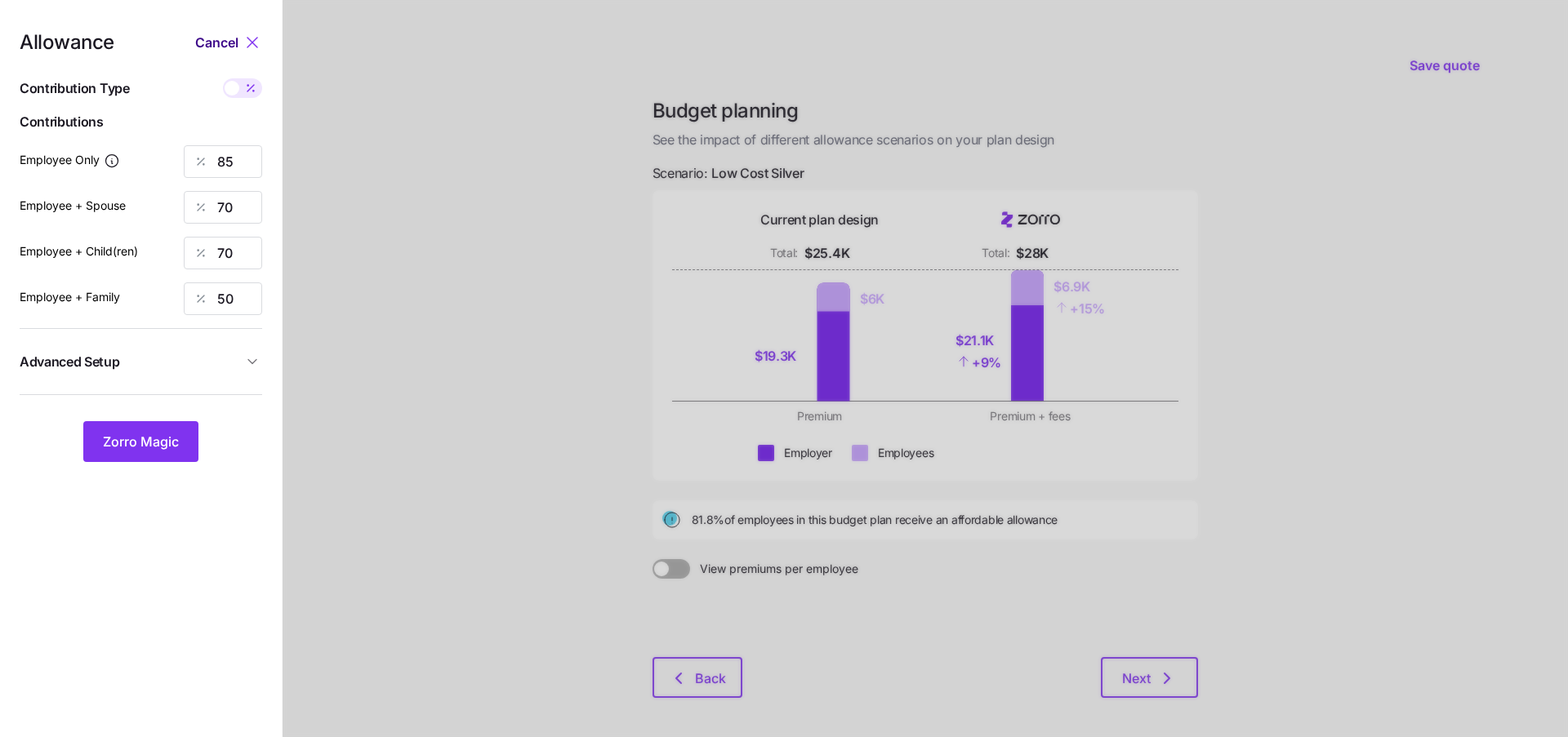
click at [211, 47] on span "Cancel" at bounding box center [217, 42] width 43 height 20
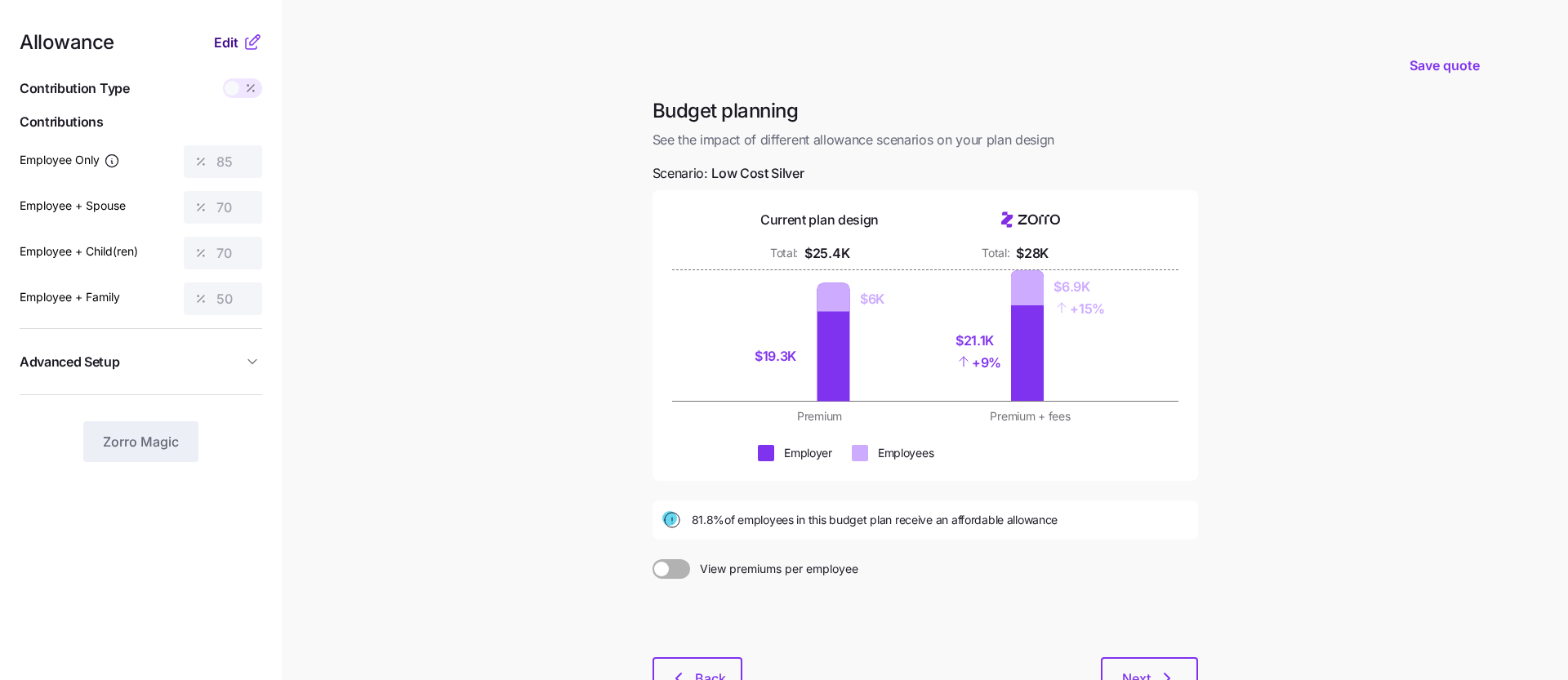
click at [233, 45] on span "Edit" at bounding box center [227, 42] width 25 height 20
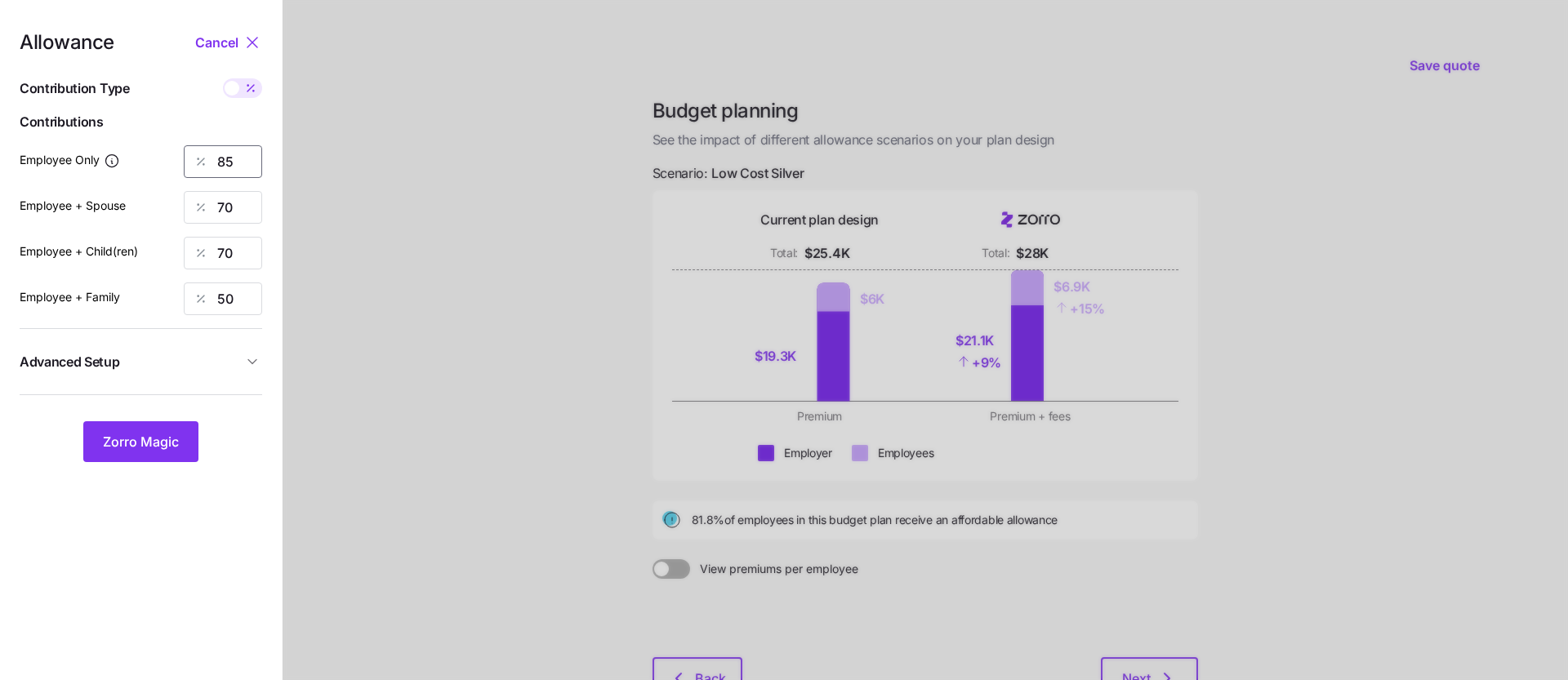
click at [249, 159] on input "85" at bounding box center [223, 161] width 78 height 32
type input "80"
click at [237, 213] on input "70" at bounding box center [223, 207] width 78 height 32
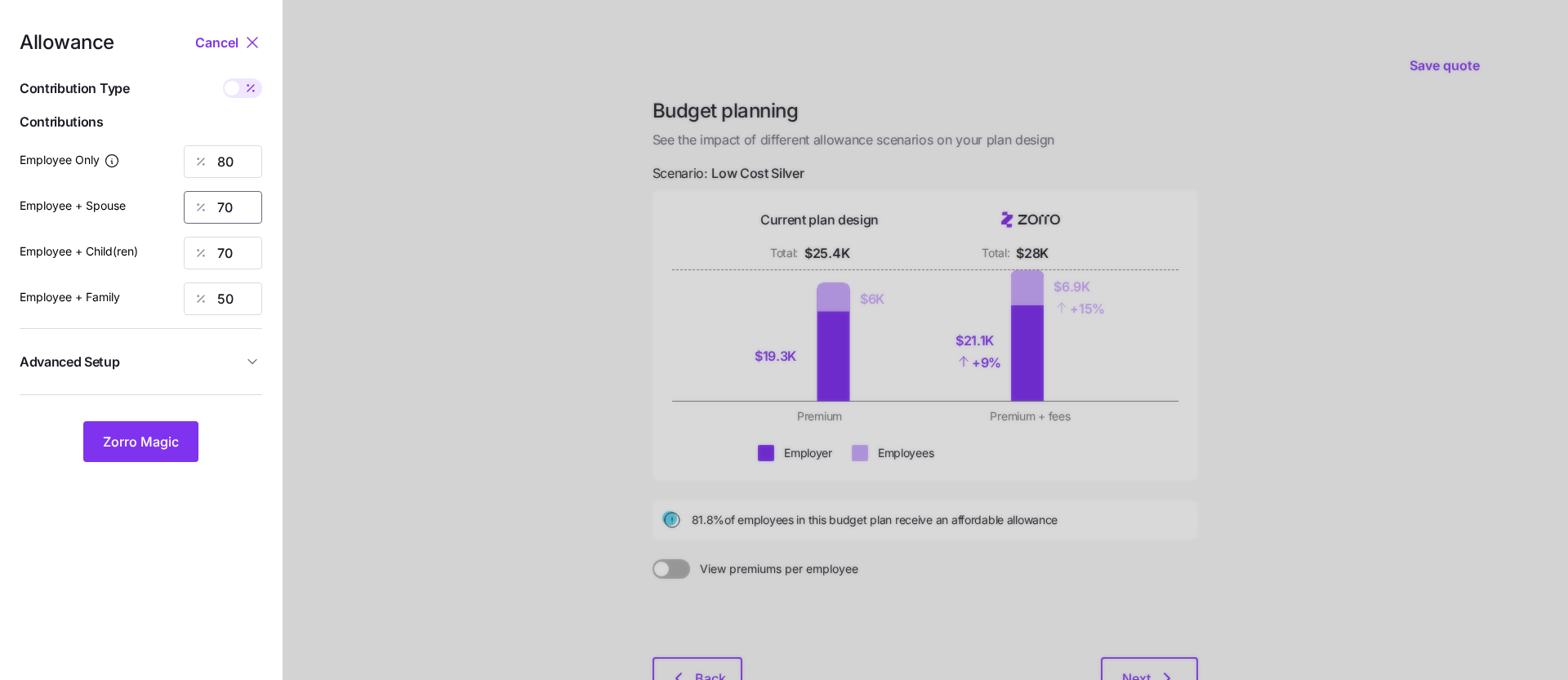
click at [237, 213] on input "70" at bounding box center [223, 207] width 78 height 32
type input "0"
click at [232, 265] on input "70" at bounding box center [223, 252] width 78 height 32
type input "0"
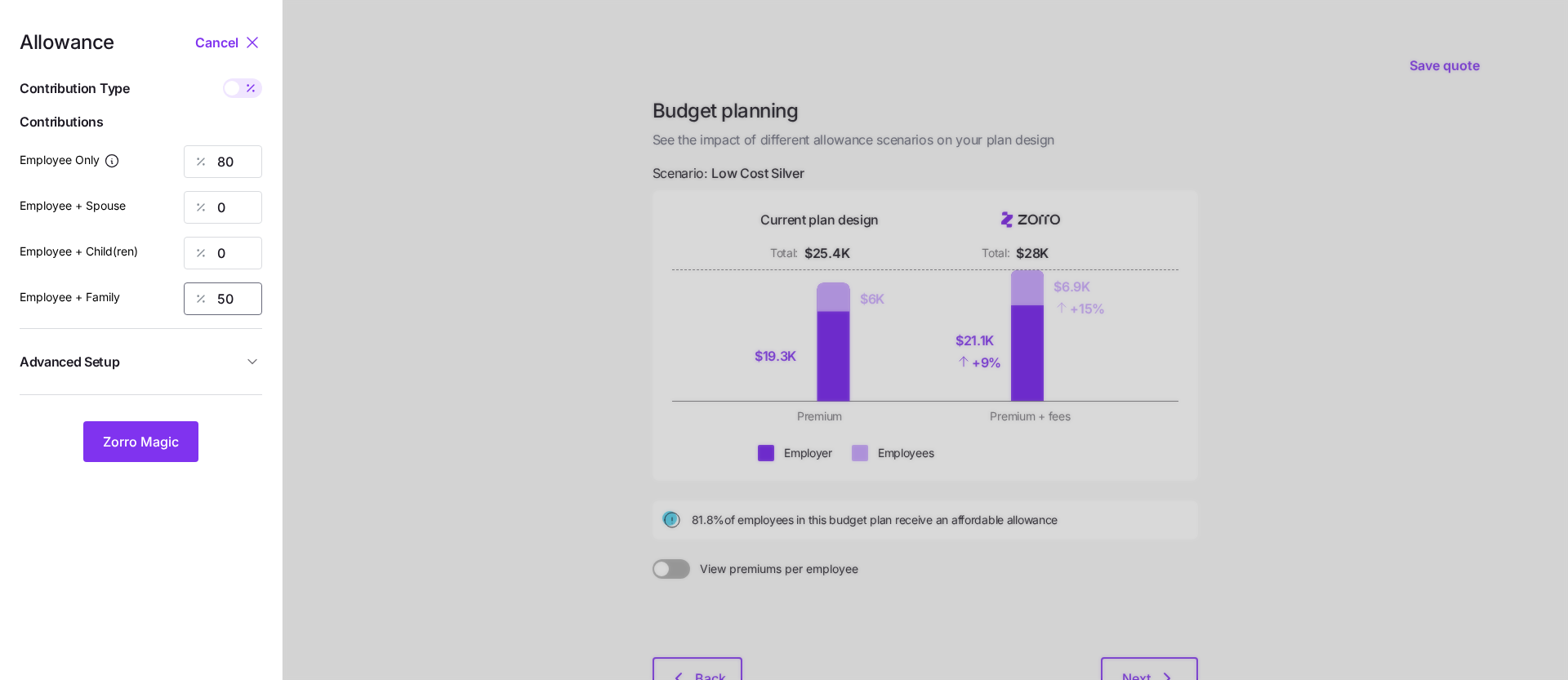
click at [240, 306] on input "50" at bounding box center [223, 298] width 78 height 32
type input "0"
click at [131, 431] on button "Zorro Magic" at bounding box center [140, 442] width 115 height 41
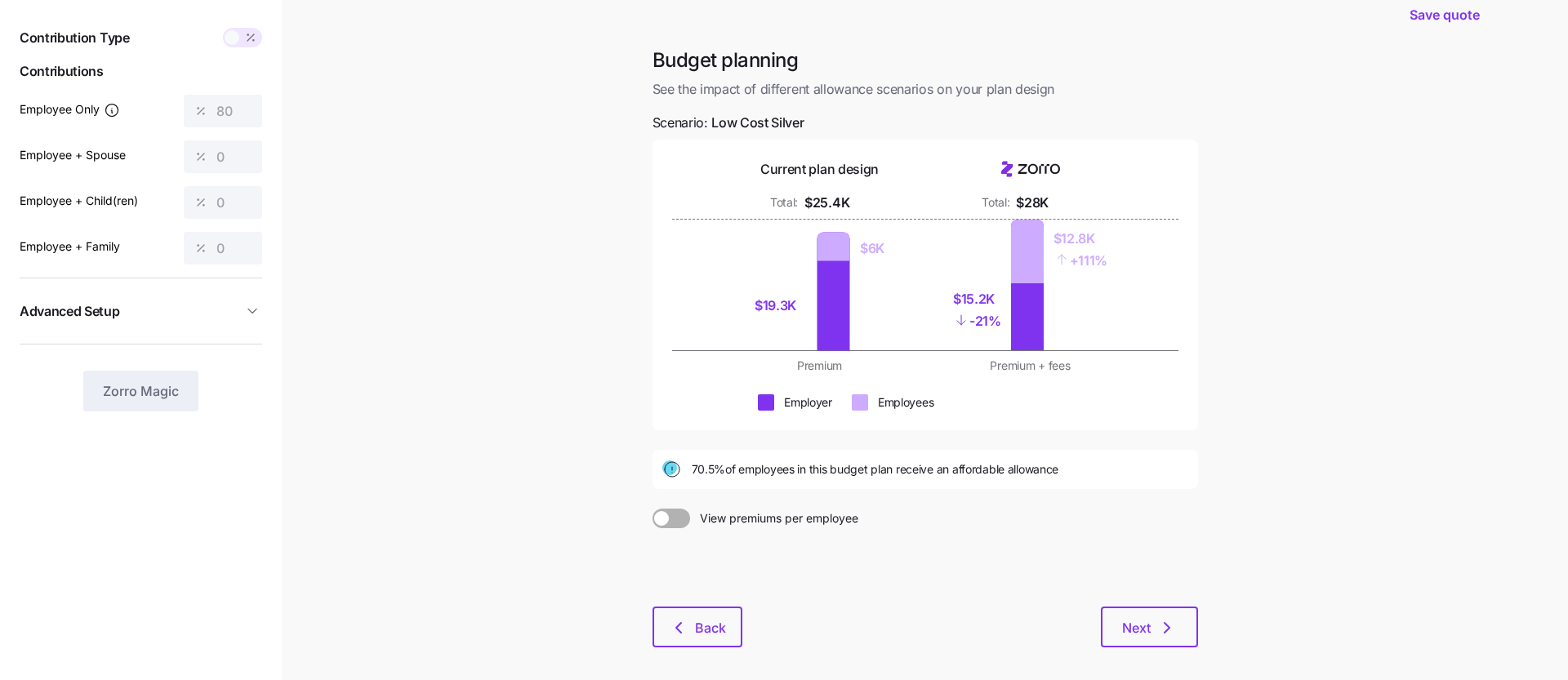
scroll to position [54, 0]
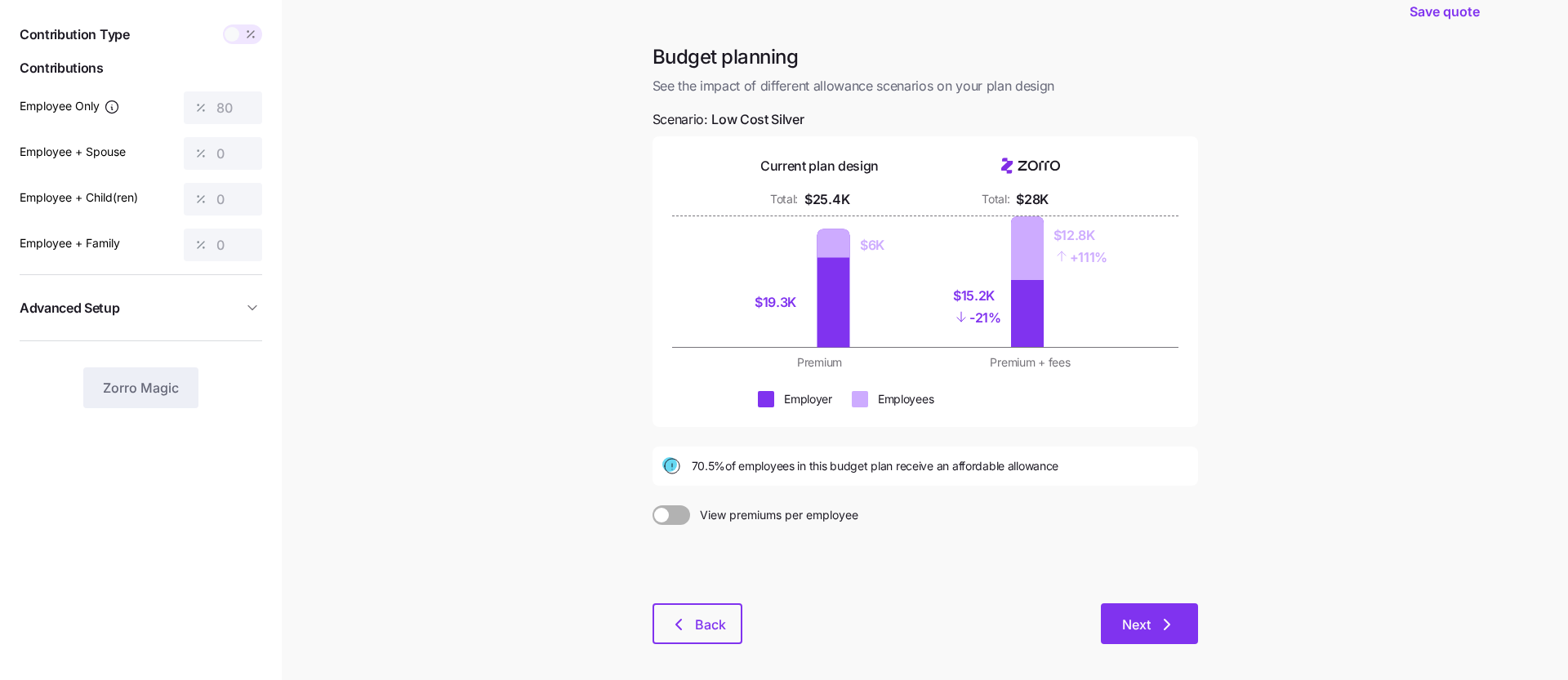
click at [1159, 633] on icon "button" at bounding box center [1168, 625] width 20 height 20
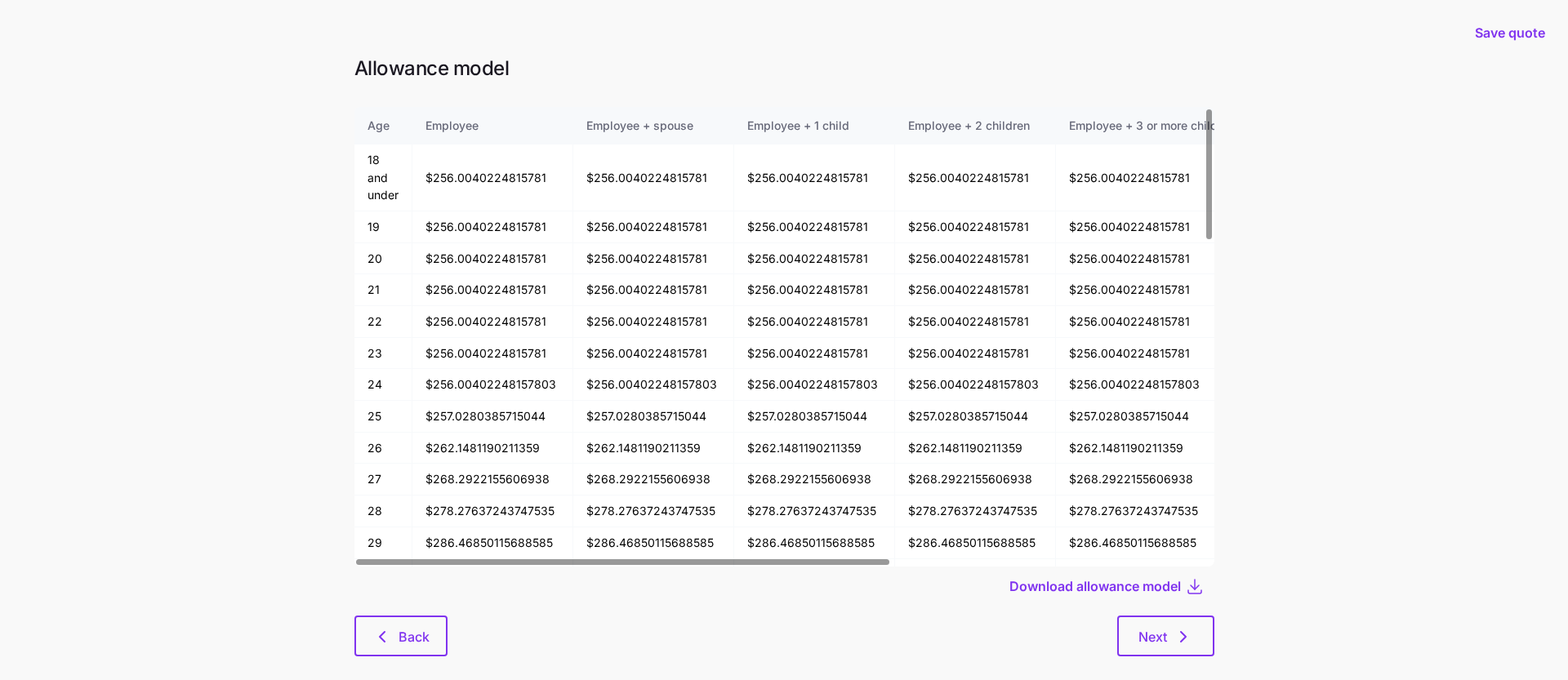
click at [1154, 607] on div at bounding box center [785, 611] width 860 height 10
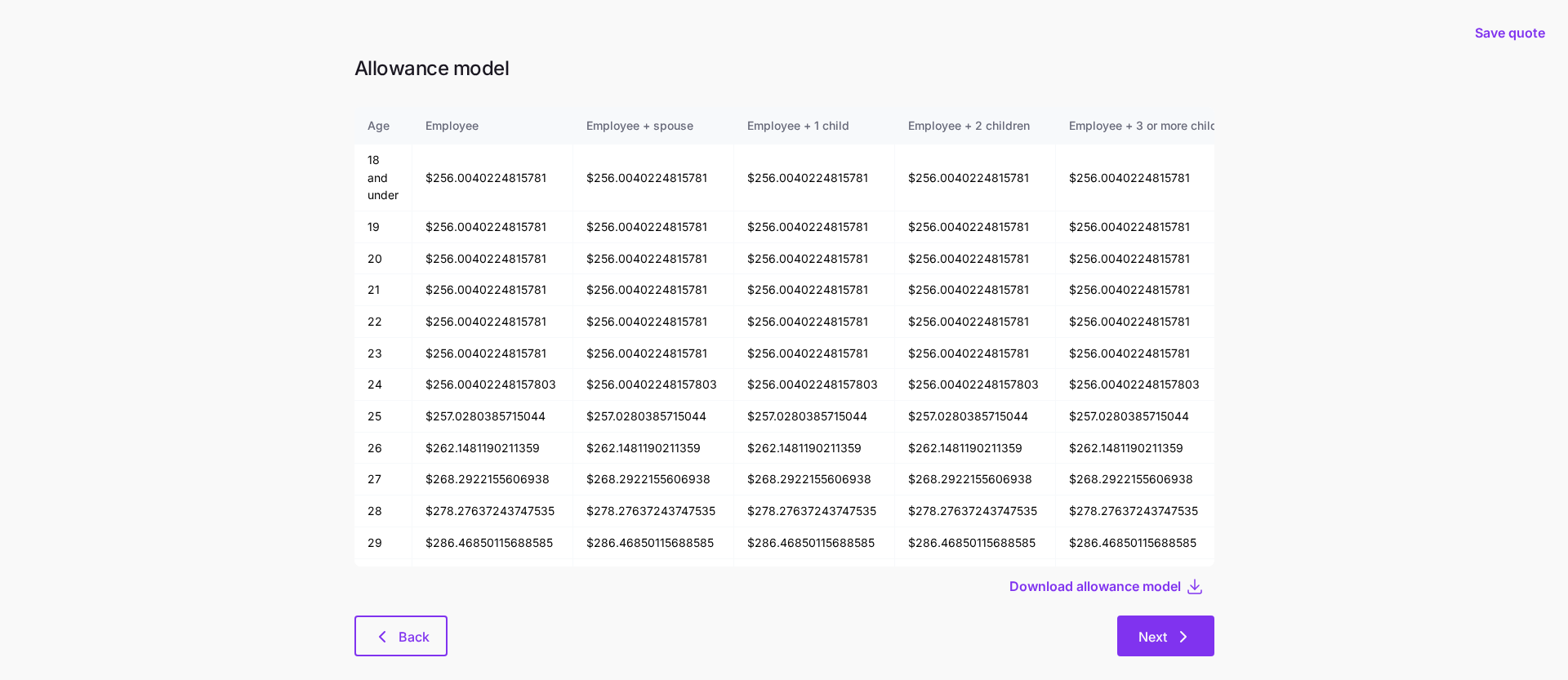
click at [1154, 624] on button "Next" at bounding box center [1165, 636] width 97 height 41
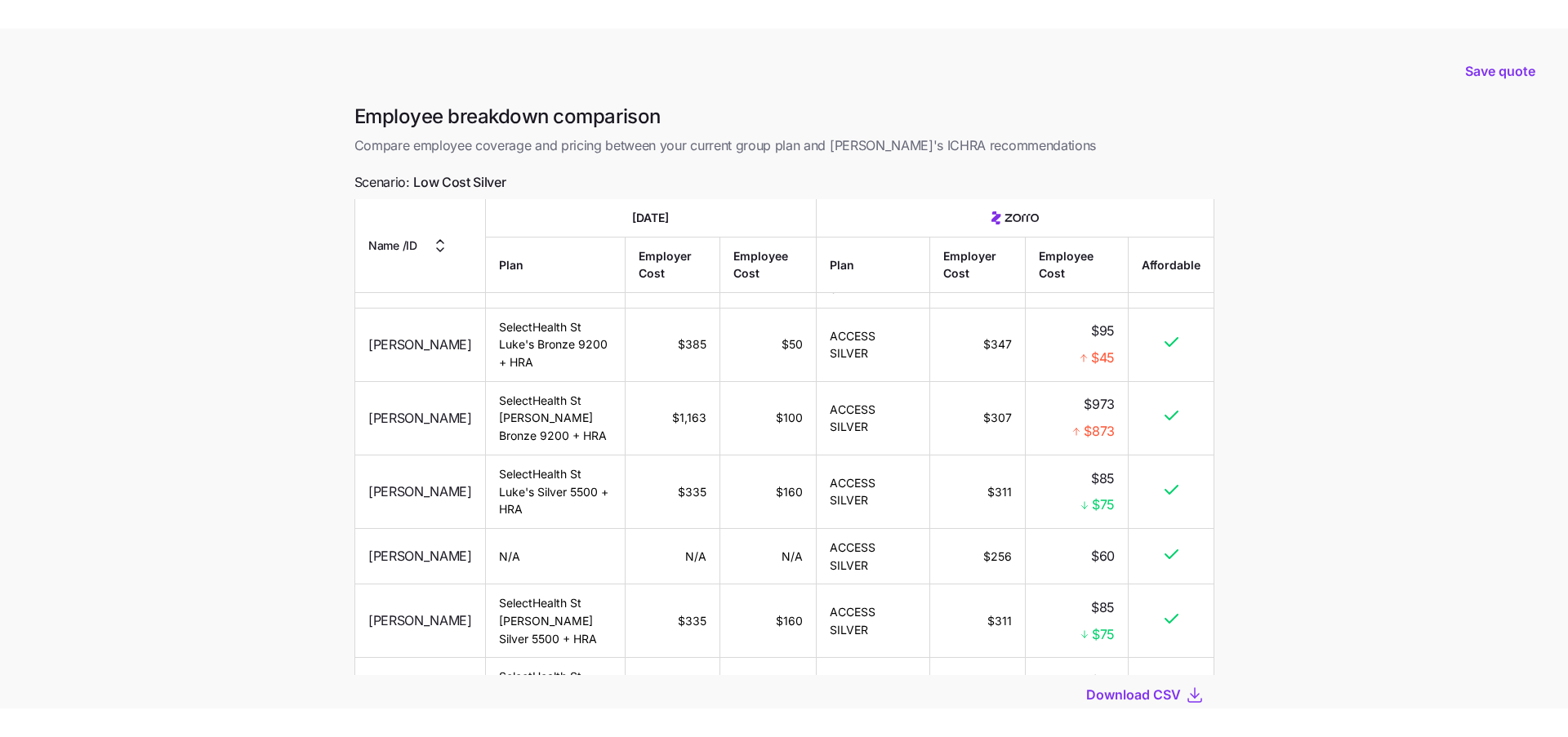
scroll to position [619, 0]
